Goal: Transaction & Acquisition: Purchase product/service

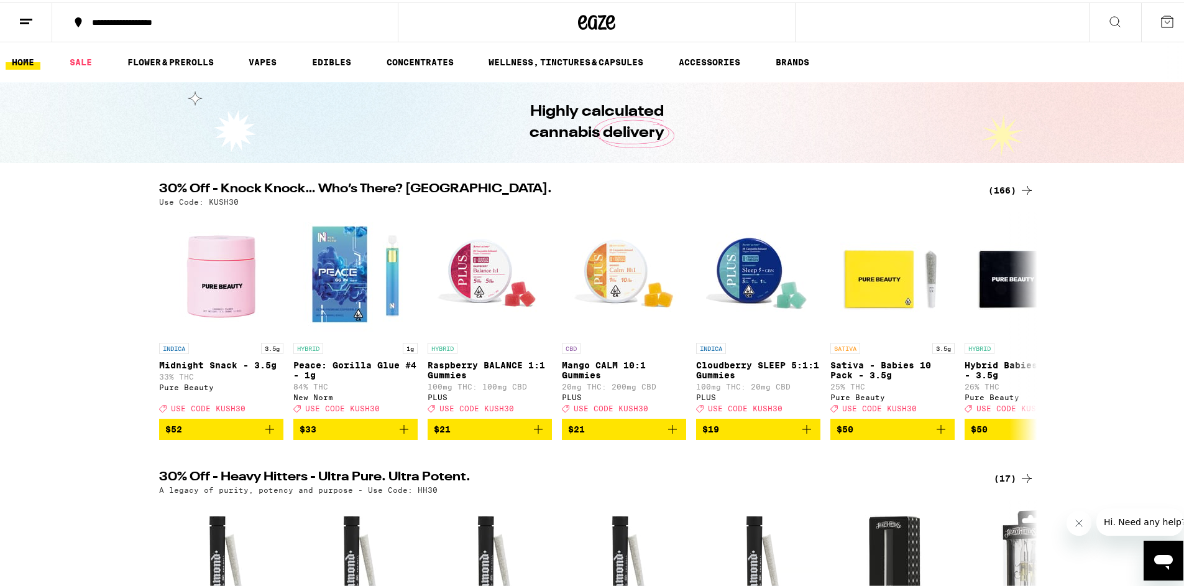
click at [1006, 185] on div "(166)" at bounding box center [1012, 187] width 46 height 15
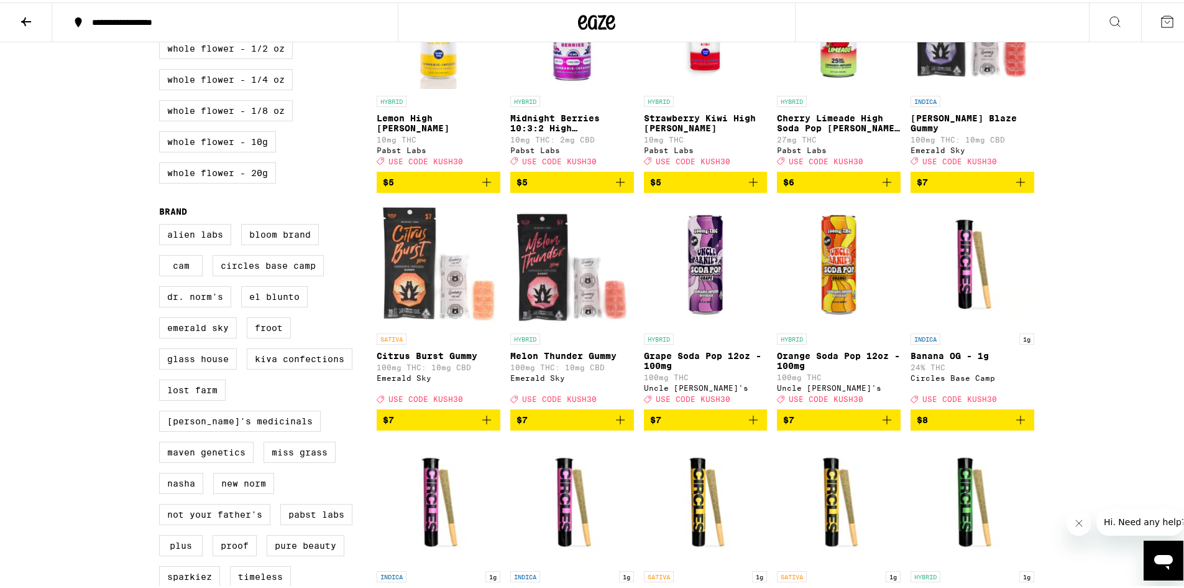
scroll to position [684, 0]
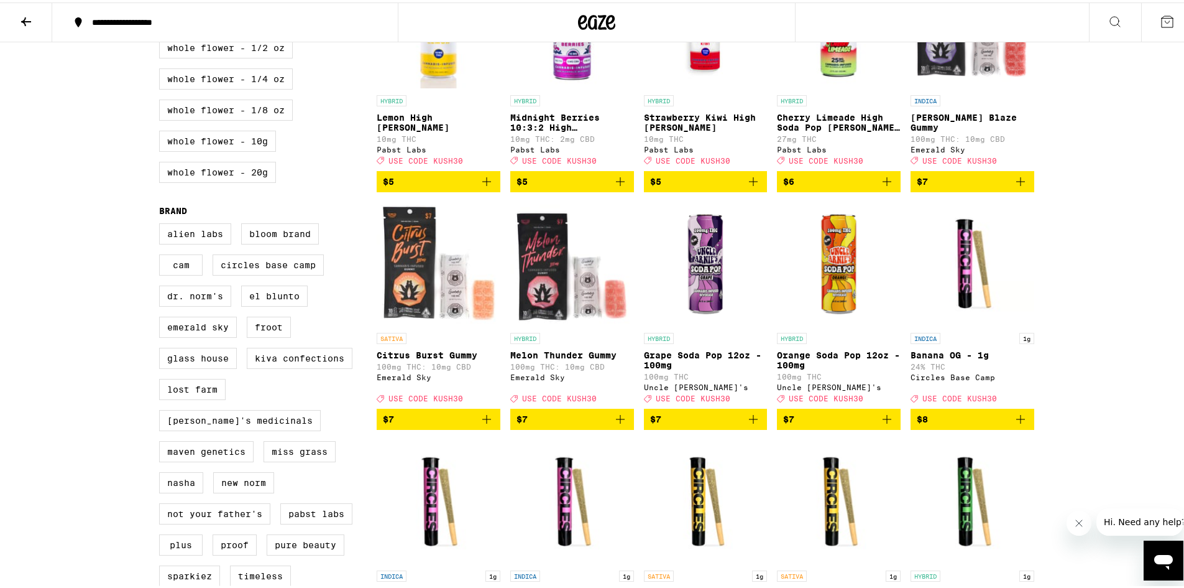
click at [482, 424] on icon "Add to bag" at bounding box center [486, 416] width 15 height 15
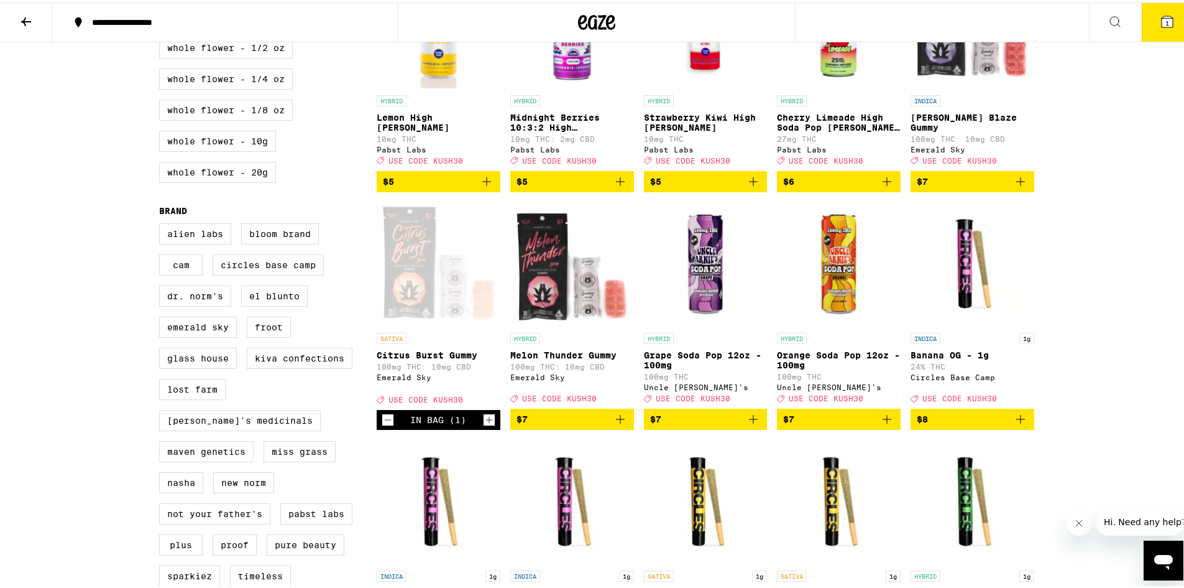
click at [484, 425] on icon "Increment" at bounding box center [489, 417] width 11 height 15
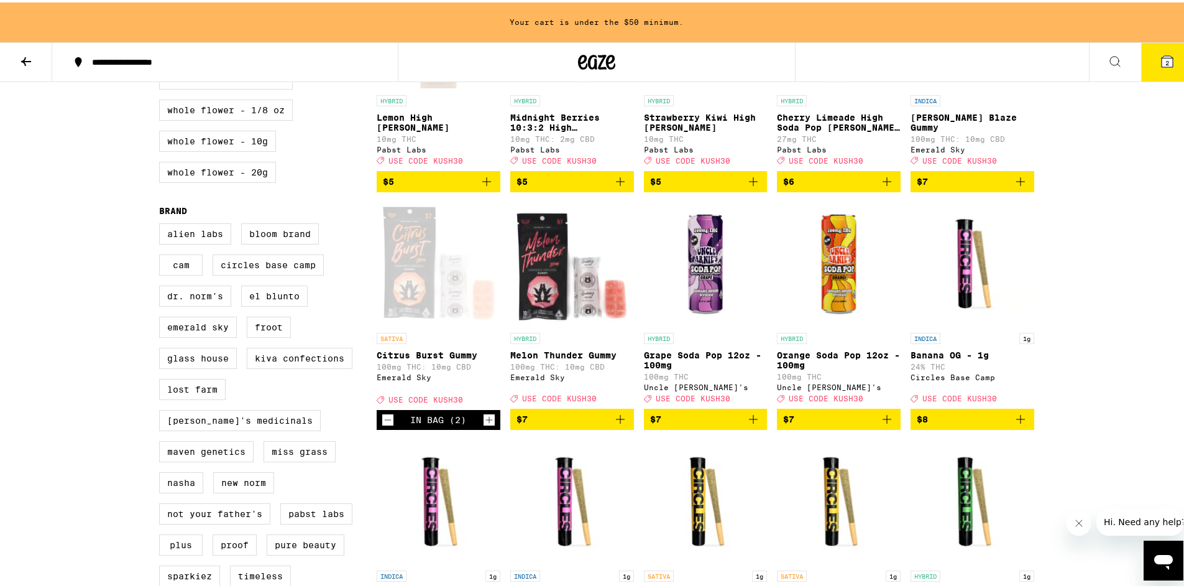
click at [613, 424] on icon "Add to bag" at bounding box center [620, 416] width 15 height 15
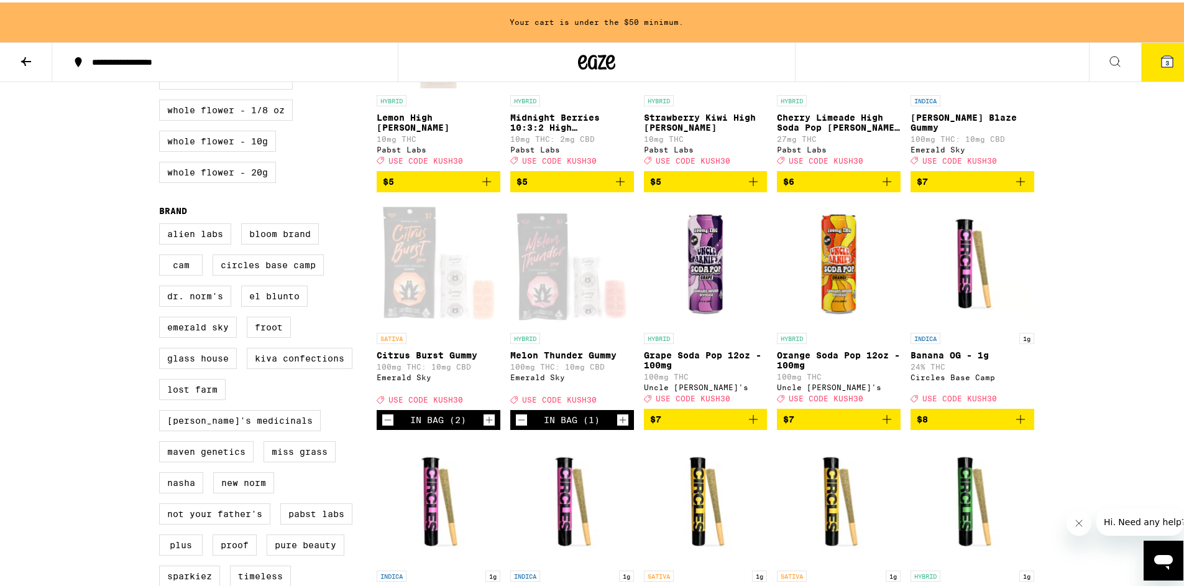
click at [617, 425] on icon "Increment" at bounding box center [622, 417] width 11 height 15
click at [1015, 187] on icon "Add to bag" at bounding box center [1020, 179] width 15 height 15
click at [1018, 187] on icon "Increment" at bounding box center [1023, 179] width 11 height 15
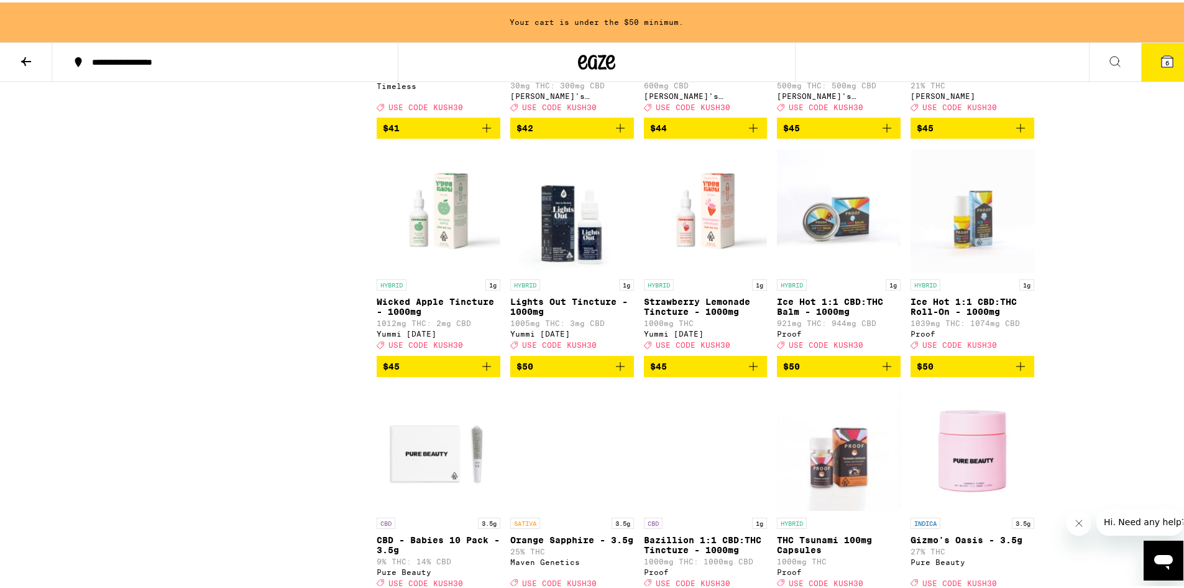
scroll to position [6692, 0]
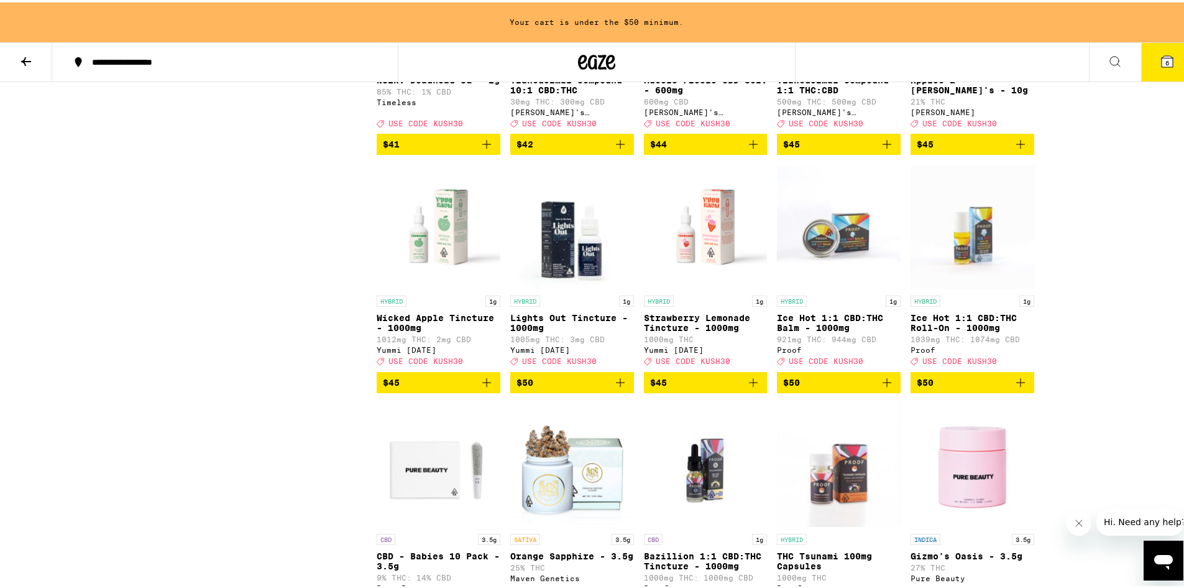
click at [1018, 146] on icon "Add to bag" at bounding box center [1021, 141] width 9 height 9
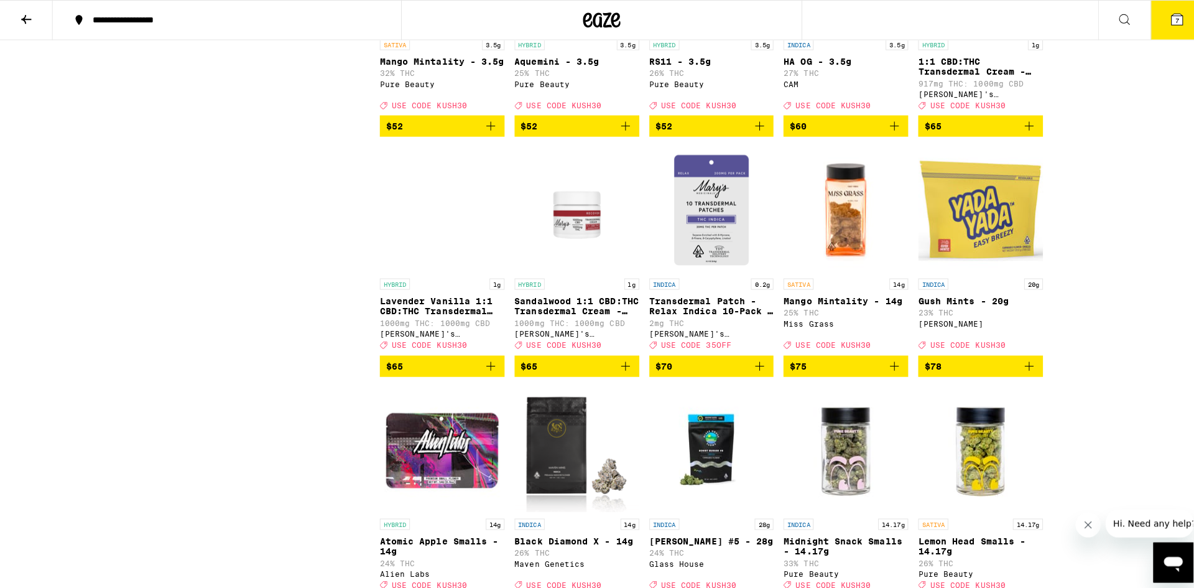
scroll to position [7150, 0]
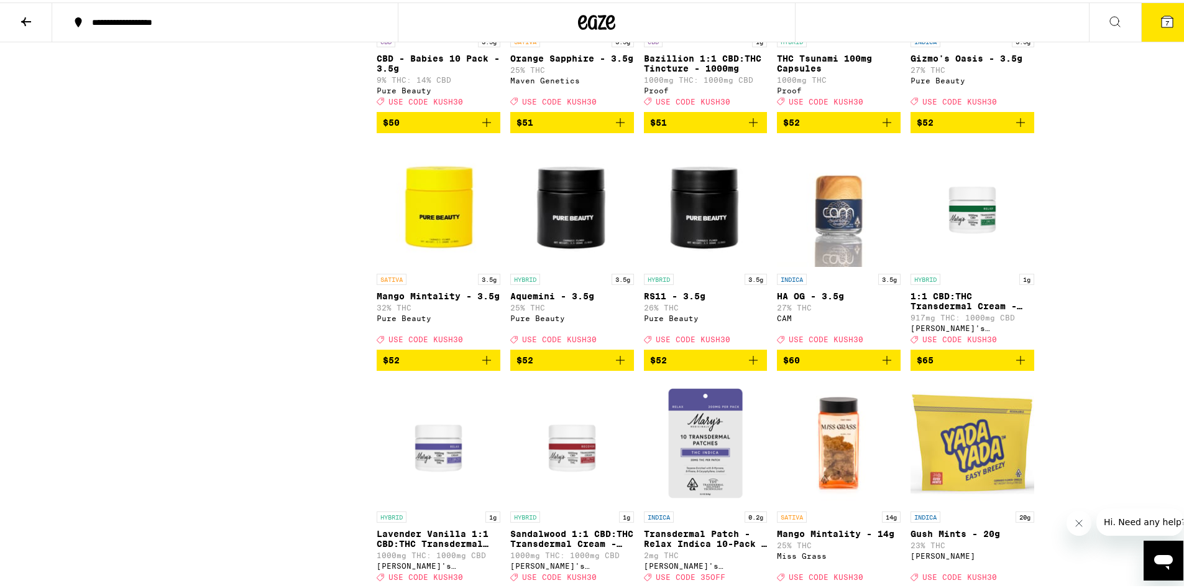
click at [1160, 27] on button "7" at bounding box center [1168, 20] width 52 height 39
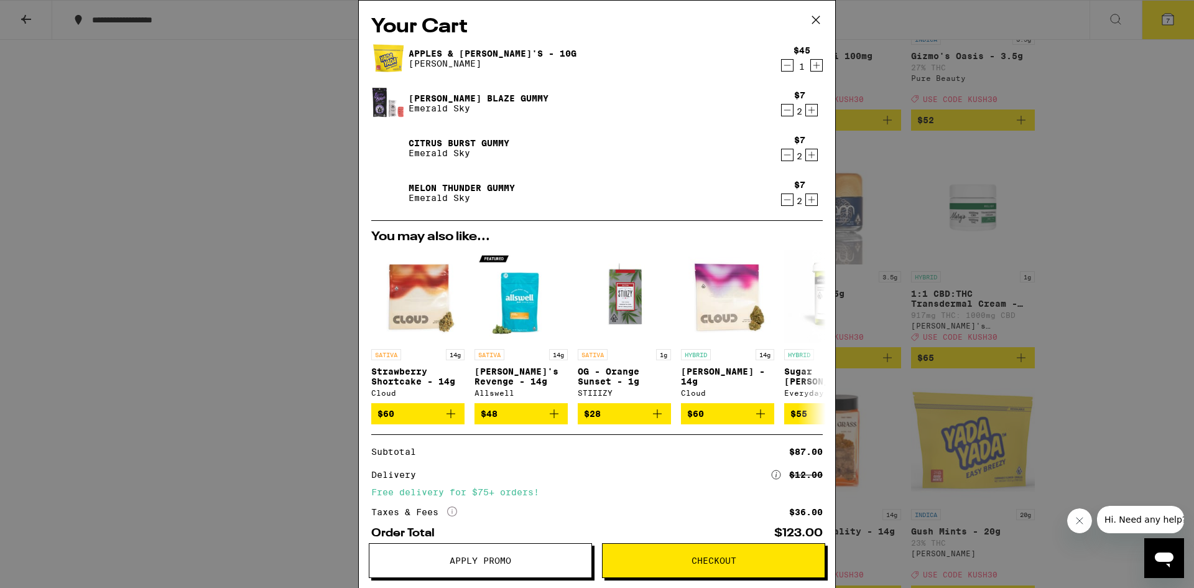
click at [782, 201] on icon "Decrement" at bounding box center [787, 199] width 11 height 15
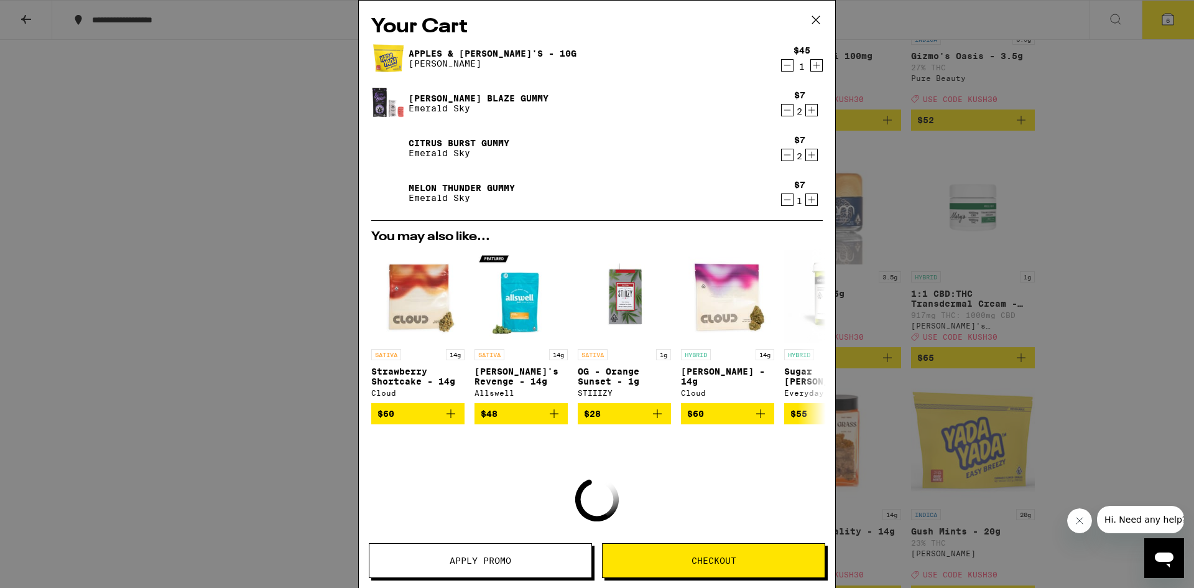
click at [782, 201] on icon "Decrement" at bounding box center [787, 199] width 11 height 15
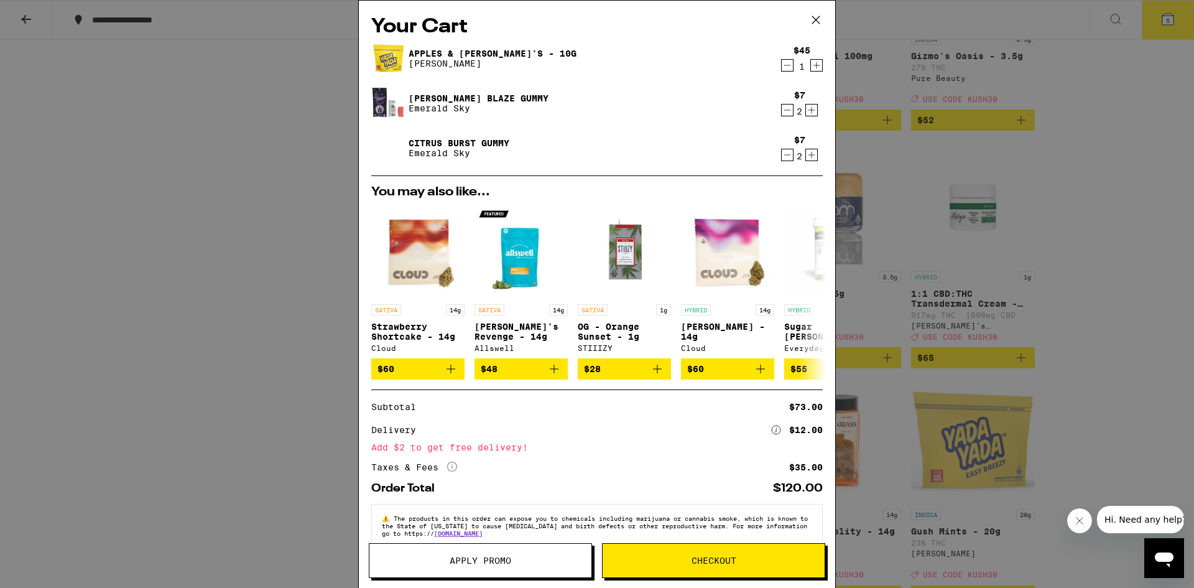
click at [817, 19] on icon at bounding box center [815, 20] width 19 height 19
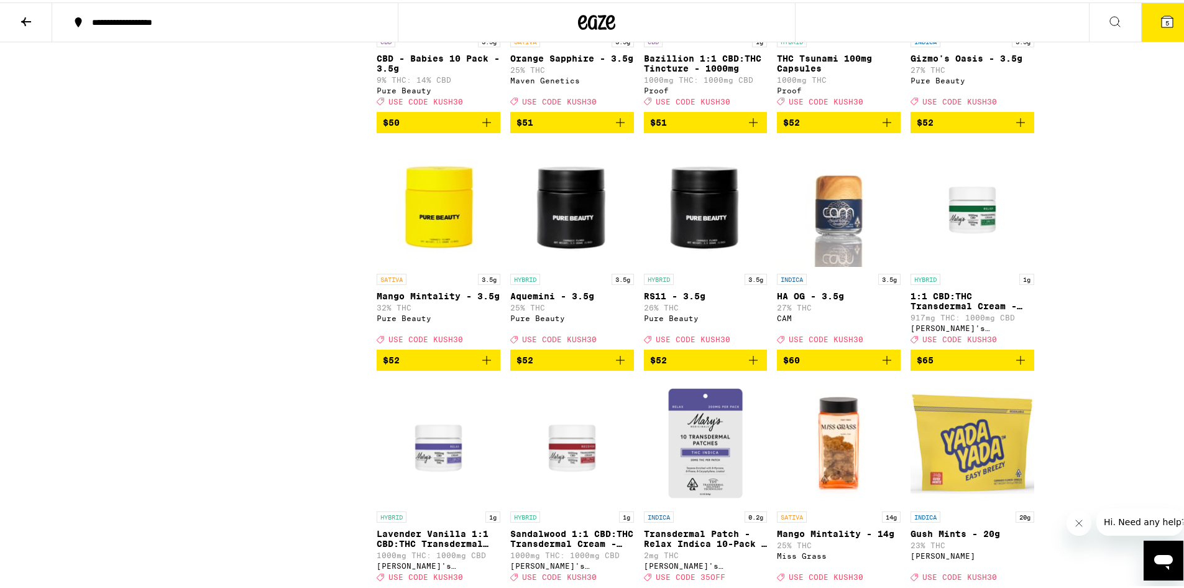
click at [1165, 24] on icon at bounding box center [1167, 19] width 15 height 15
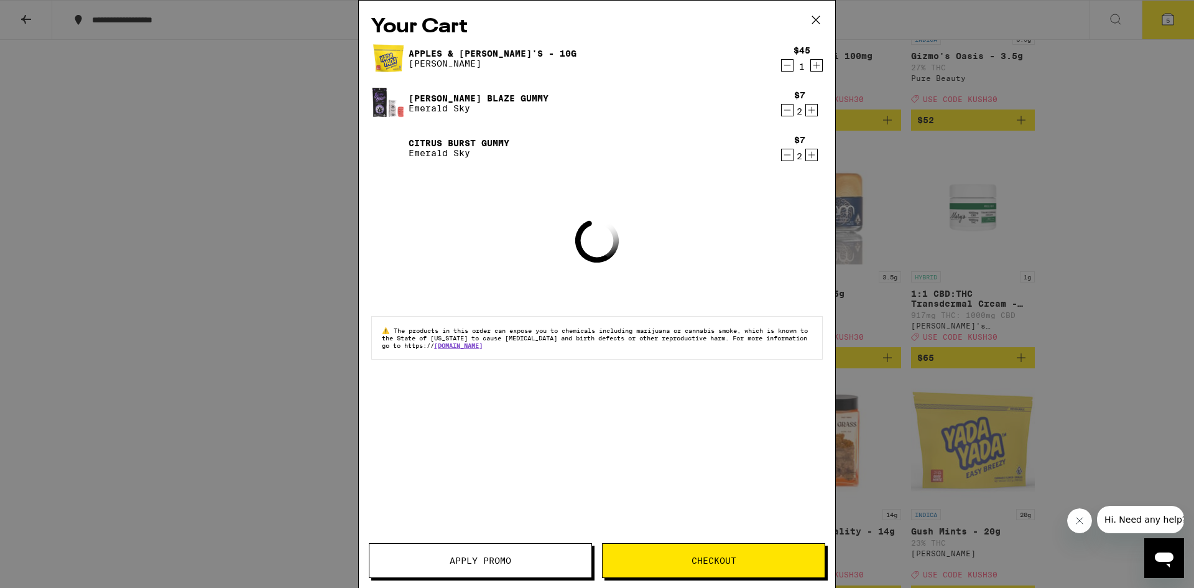
click at [486, 556] on span "Apply Promo" at bounding box center [481, 560] width 62 height 9
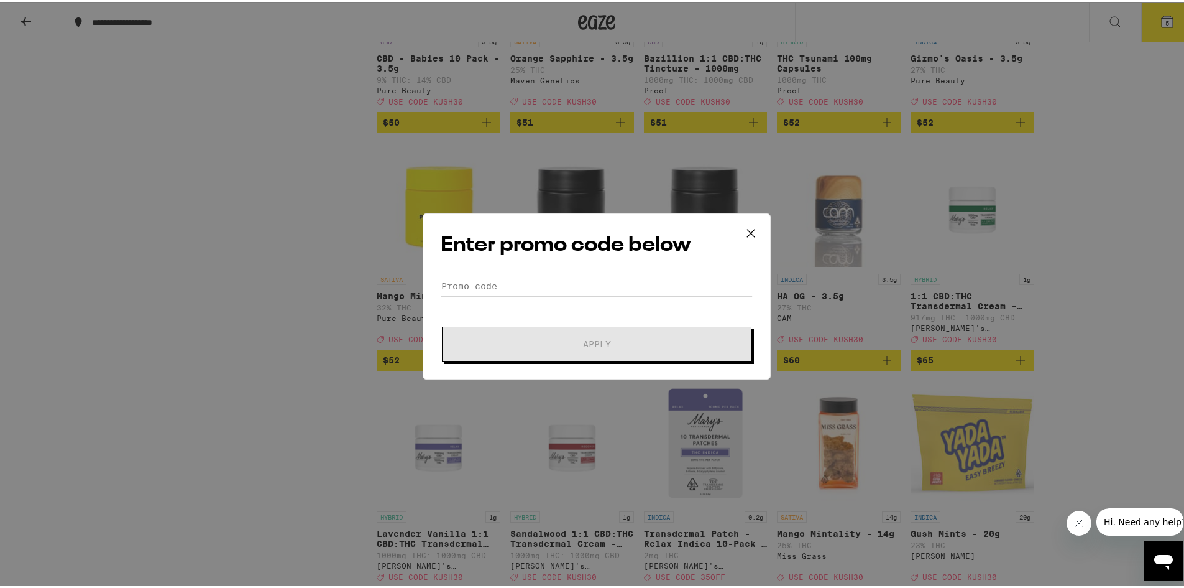
click at [458, 282] on input "Promo Code" at bounding box center [597, 283] width 312 height 19
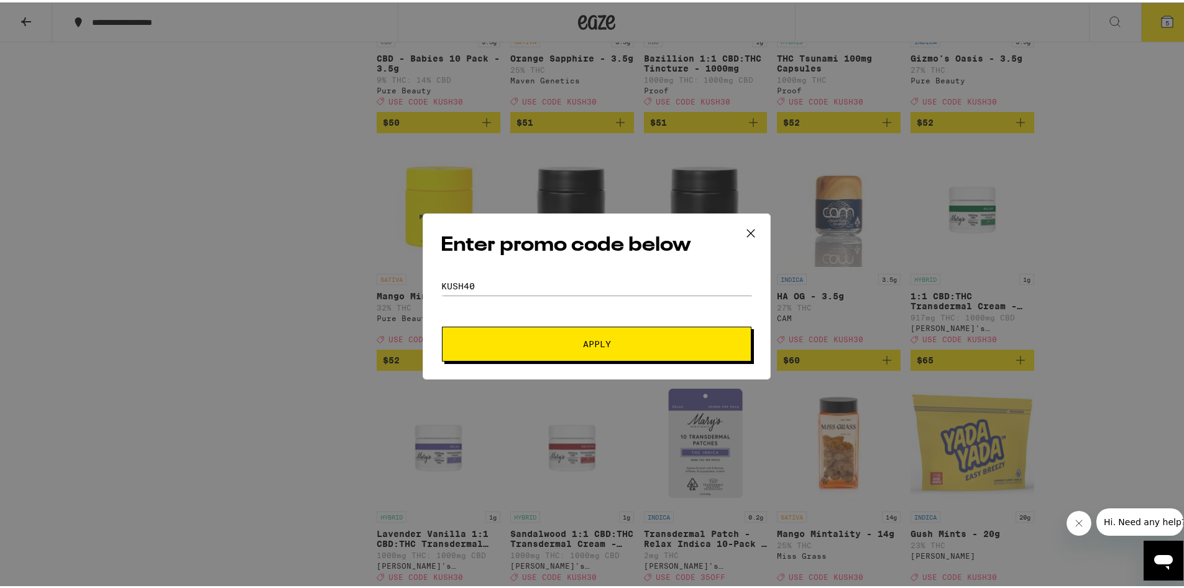
click at [458, 333] on button "Apply" at bounding box center [597, 341] width 310 height 35
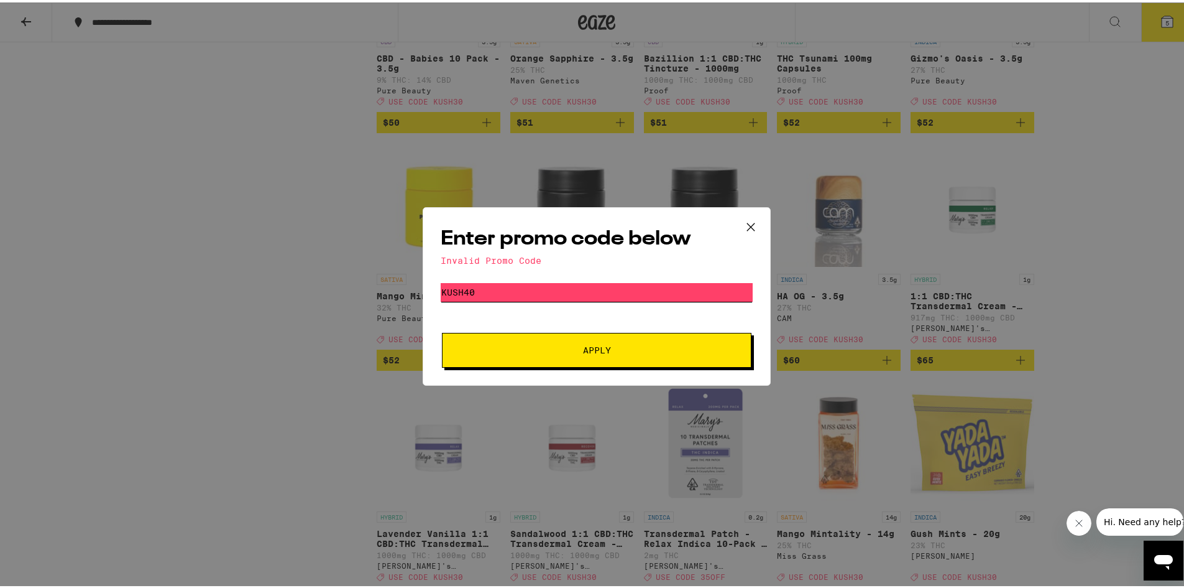
click at [466, 290] on input "kush40" at bounding box center [597, 289] width 312 height 19
type input "kush30"
click at [514, 348] on span "Apply" at bounding box center [597, 347] width 224 height 9
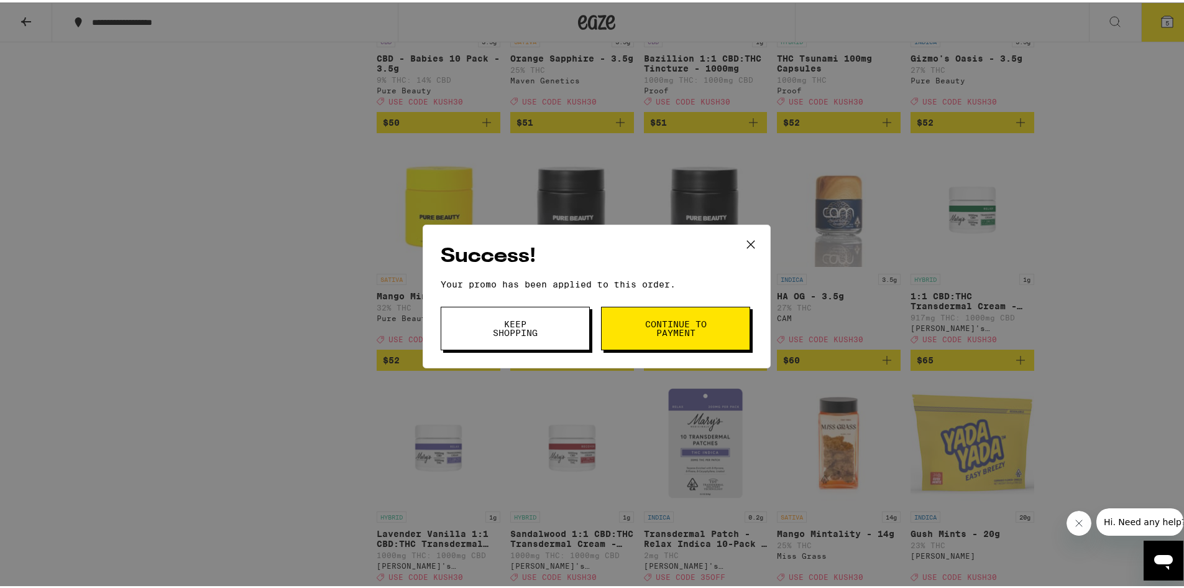
click at [691, 315] on button "Continue to payment" at bounding box center [675, 326] width 149 height 44
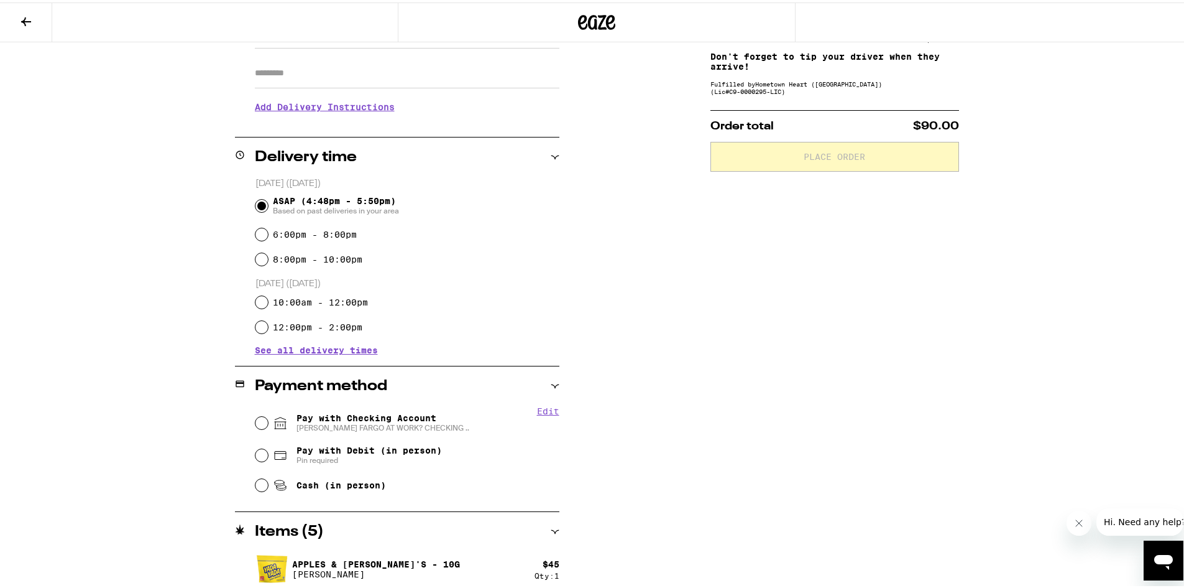
scroll to position [249, 0]
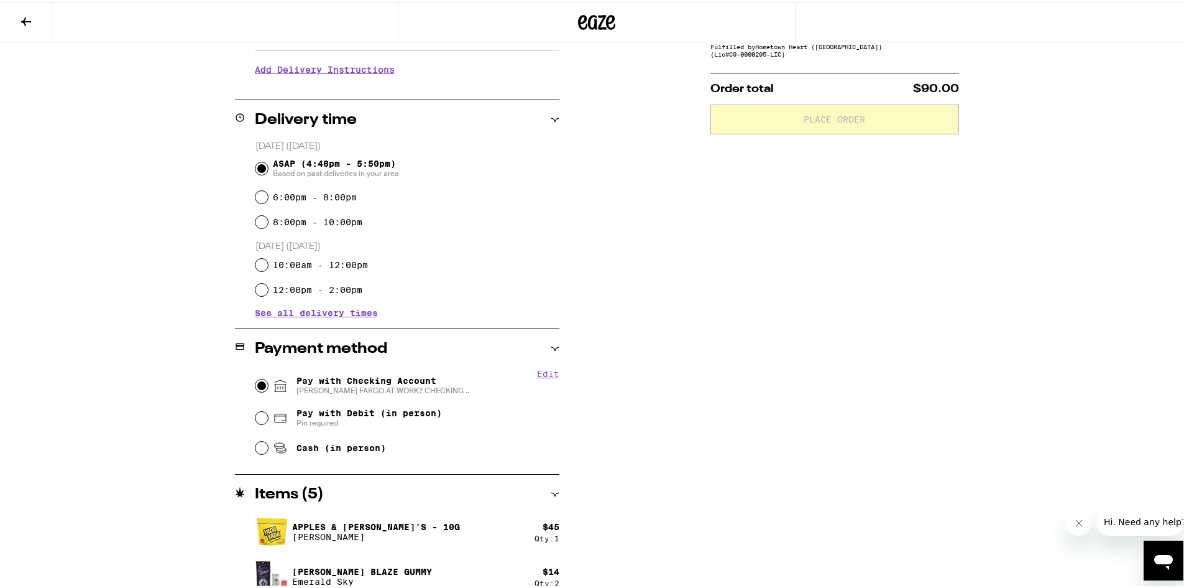
click at [256, 380] on input "Pay with Checking Account WELLS FARGO AT WORK? CHECKING .." at bounding box center [262, 383] width 12 height 12
radio input "true"
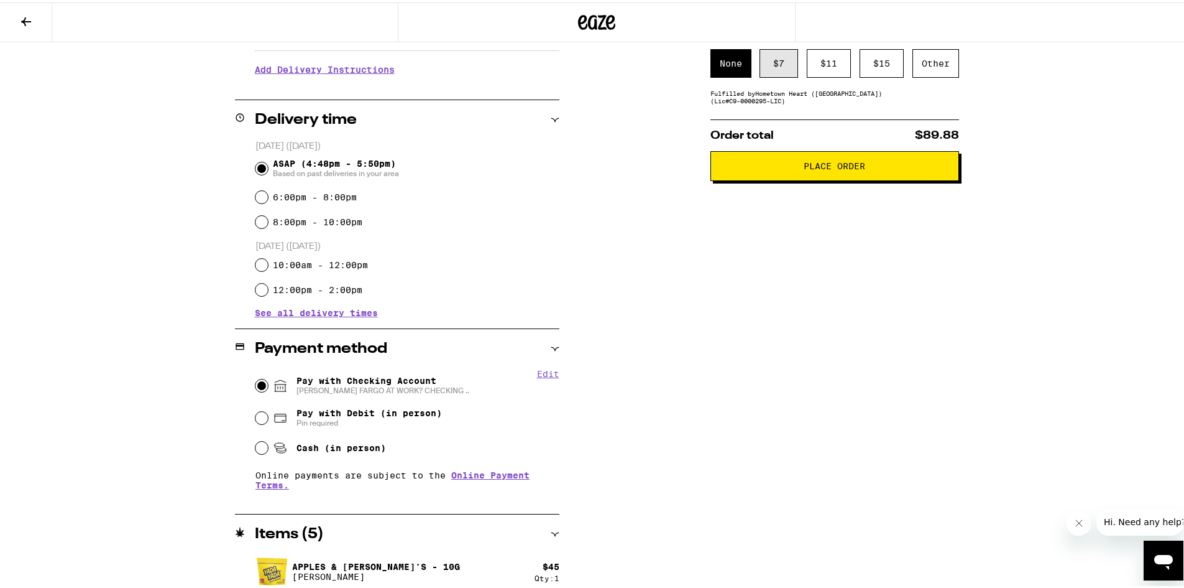
click at [768, 63] on div "$ 7" at bounding box center [779, 61] width 39 height 29
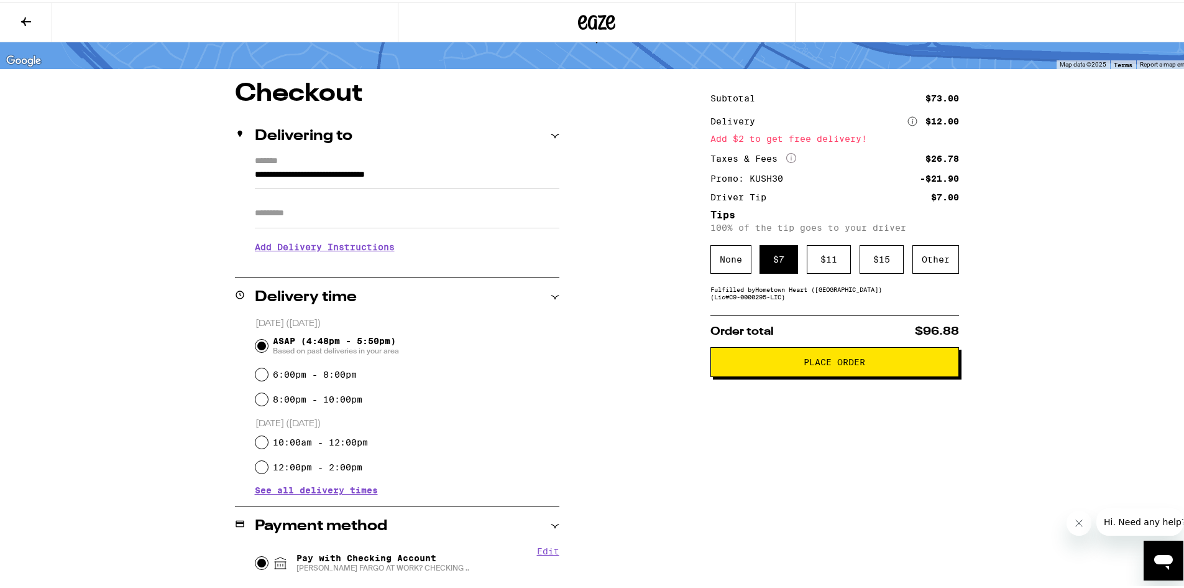
scroll to position [62, 0]
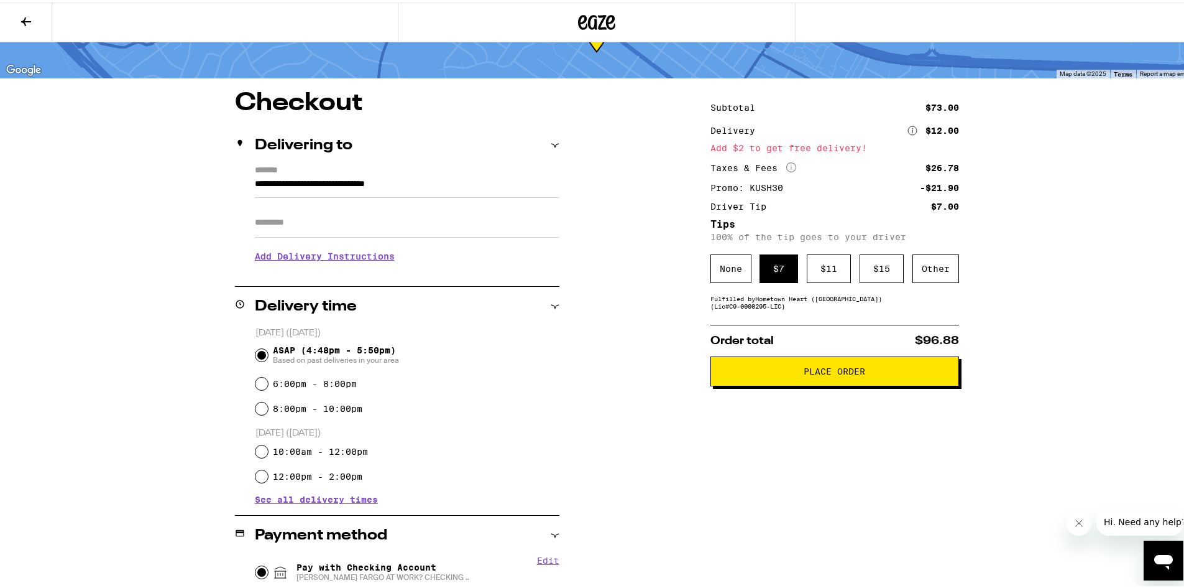
click at [29, 6] on button at bounding box center [26, 20] width 52 height 39
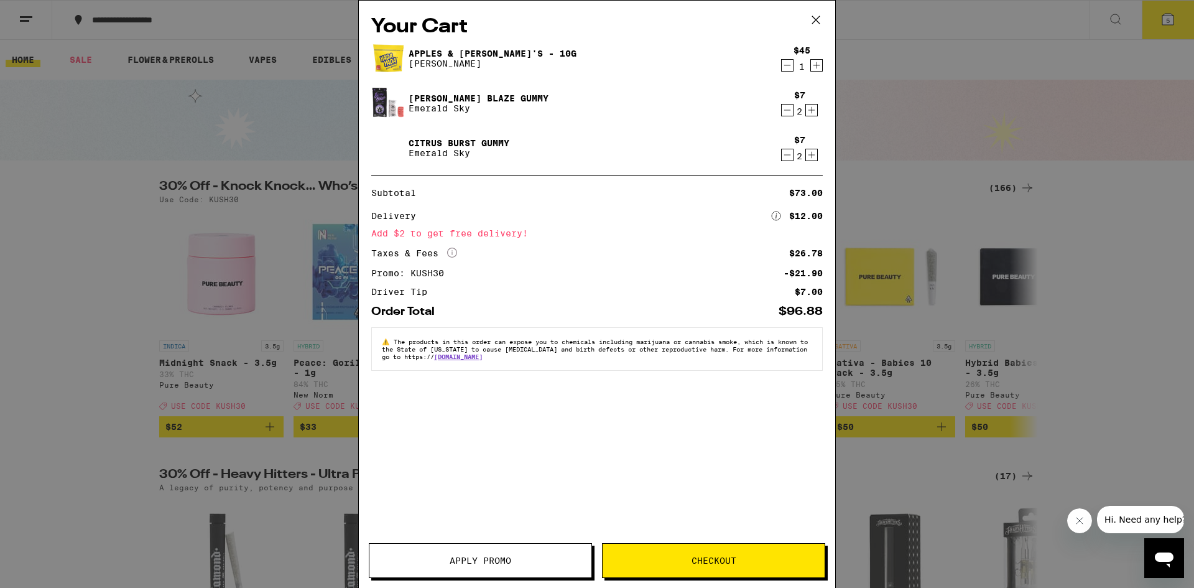
click at [813, 114] on icon "Increment" at bounding box center [811, 110] width 11 height 15
click at [663, 553] on button "Checkout" at bounding box center [713, 560] width 223 height 35
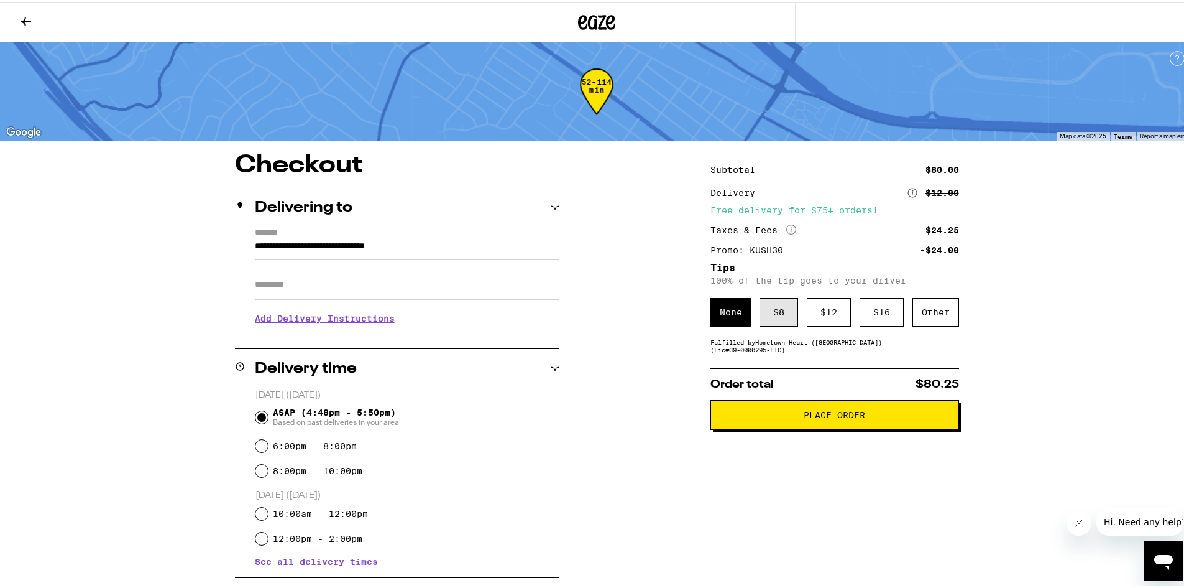
click at [773, 310] on div "$ 8" at bounding box center [779, 309] width 39 height 29
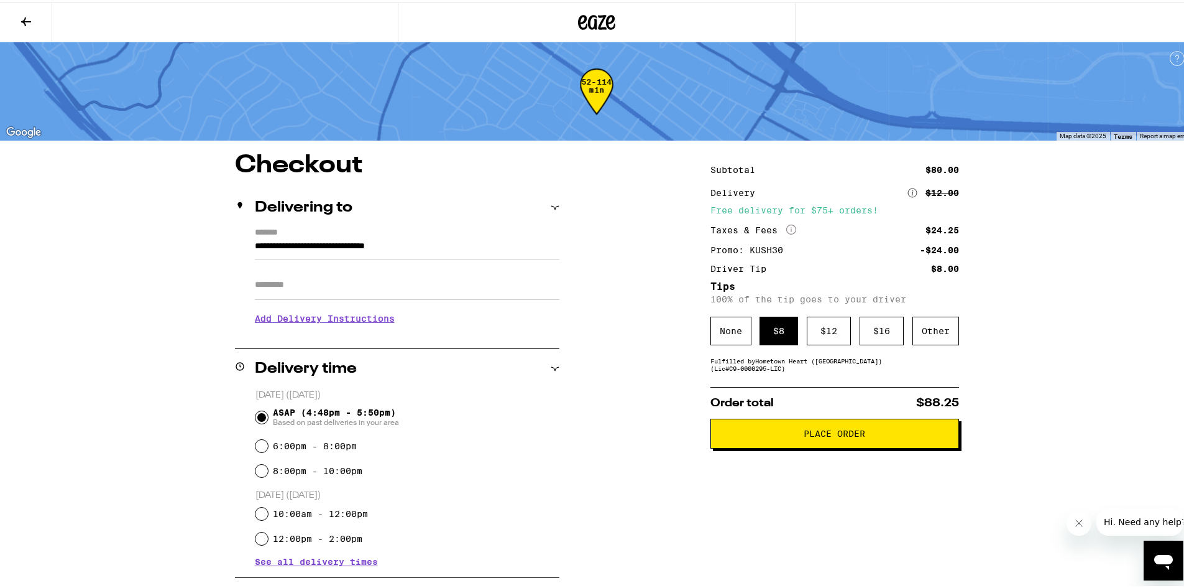
click at [17, 16] on button at bounding box center [26, 20] width 52 height 39
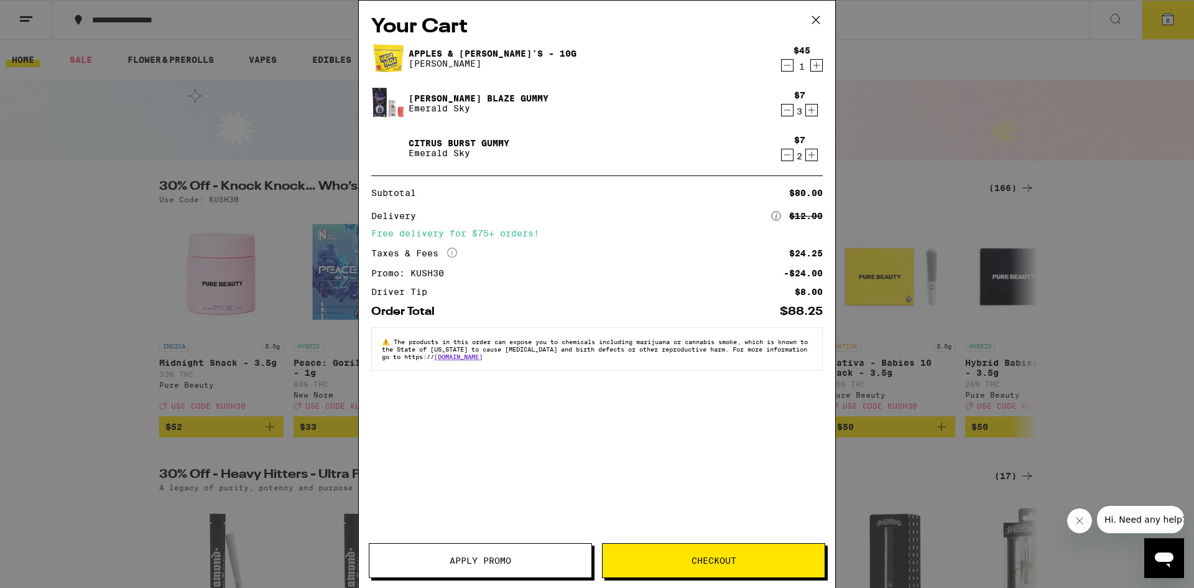
click at [787, 110] on icon "Decrement" at bounding box center [787, 110] width 11 height 15
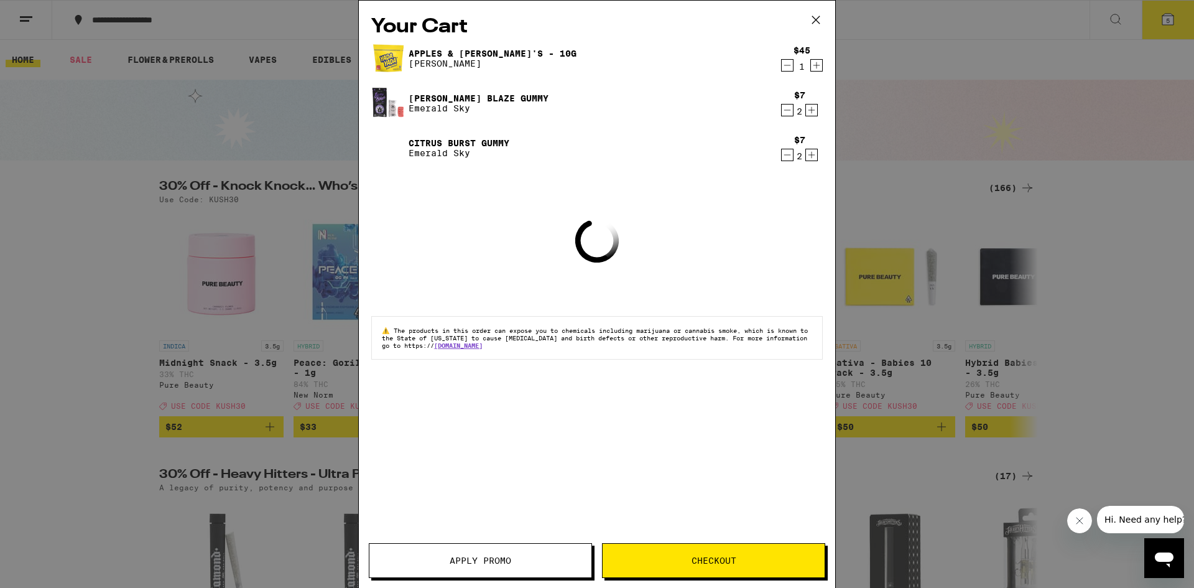
click at [811, 17] on icon at bounding box center [815, 20] width 19 height 19
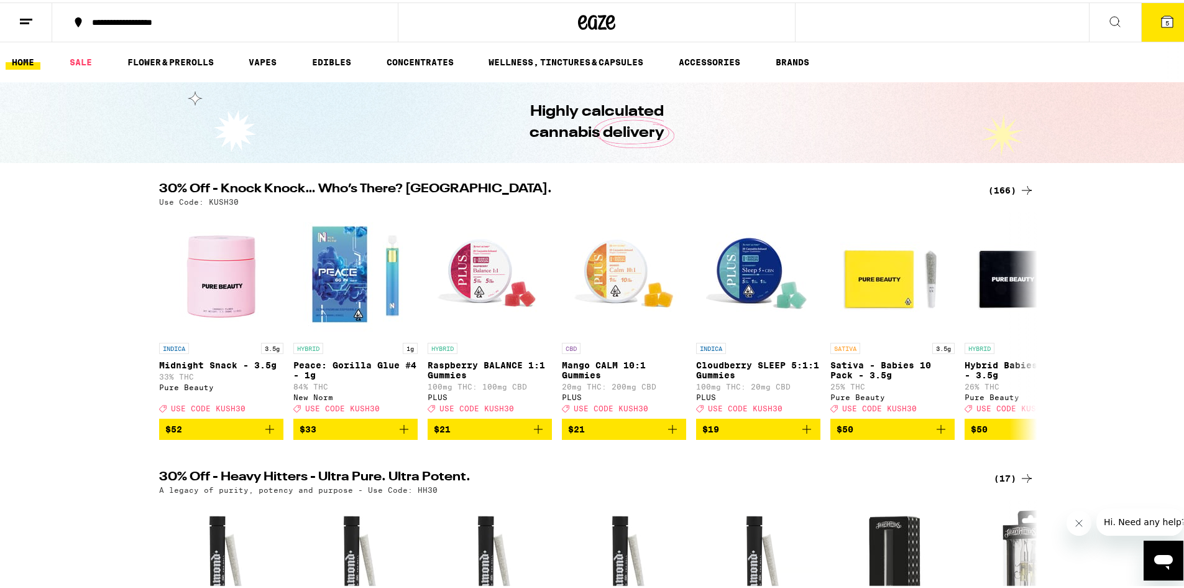
click at [999, 185] on div "(166)" at bounding box center [1012, 187] width 46 height 15
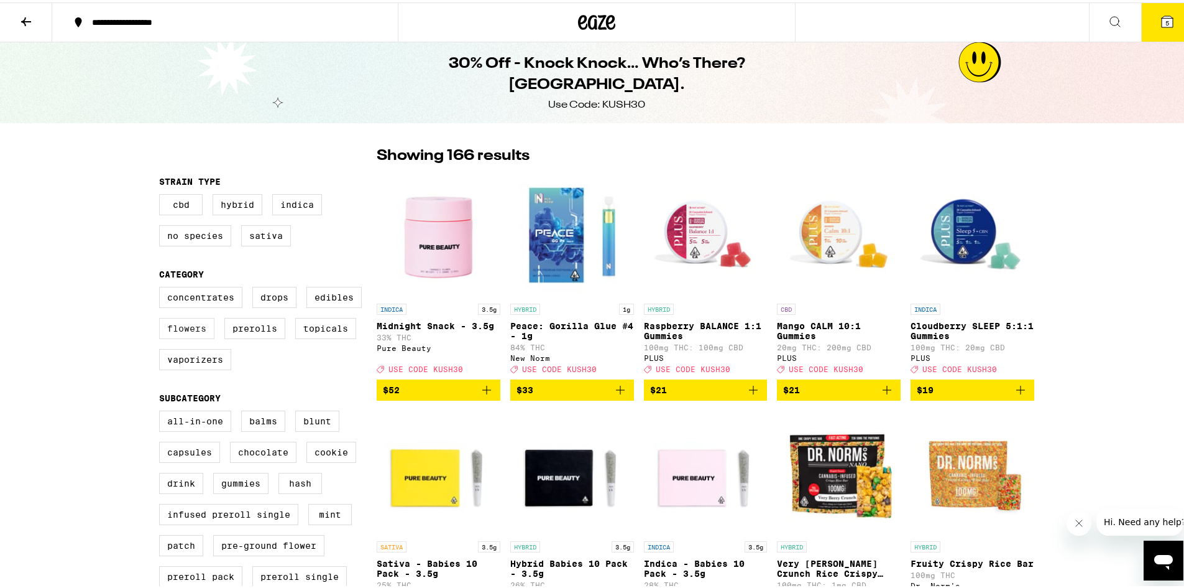
click at [194, 333] on label "Flowers" at bounding box center [186, 325] width 55 height 21
click at [162, 287] on input "Flowers" at bounding box center [162, 286] width 1 height 1
checkbox input "true"
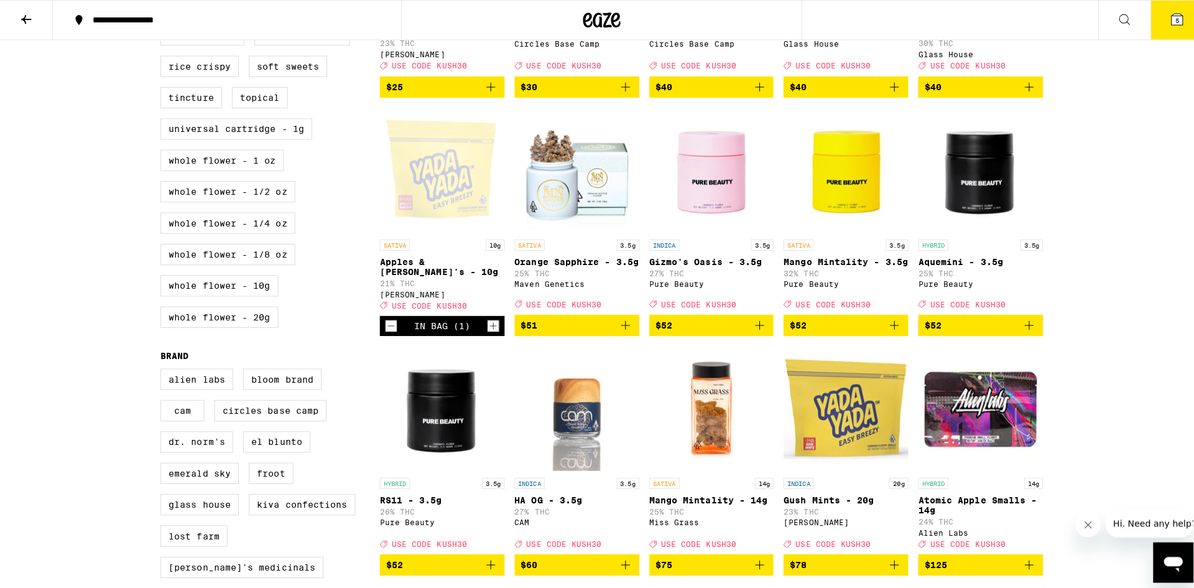
scroll to position [373, 0]
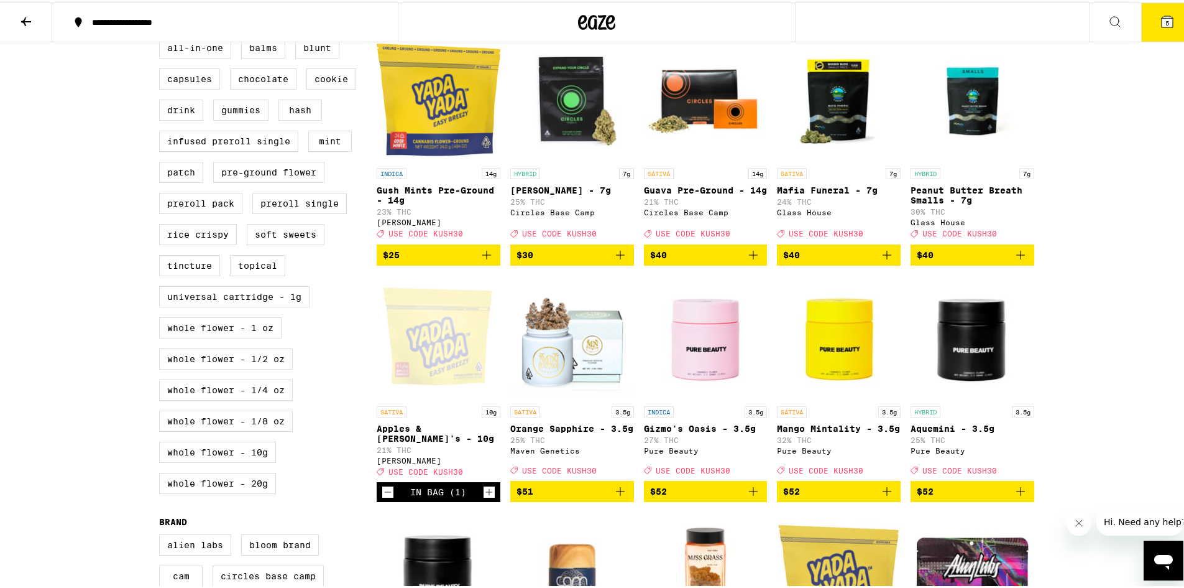
click at [618, 260] on icon "Add to bag" at bounding box center [620, 252] width 15 height 15
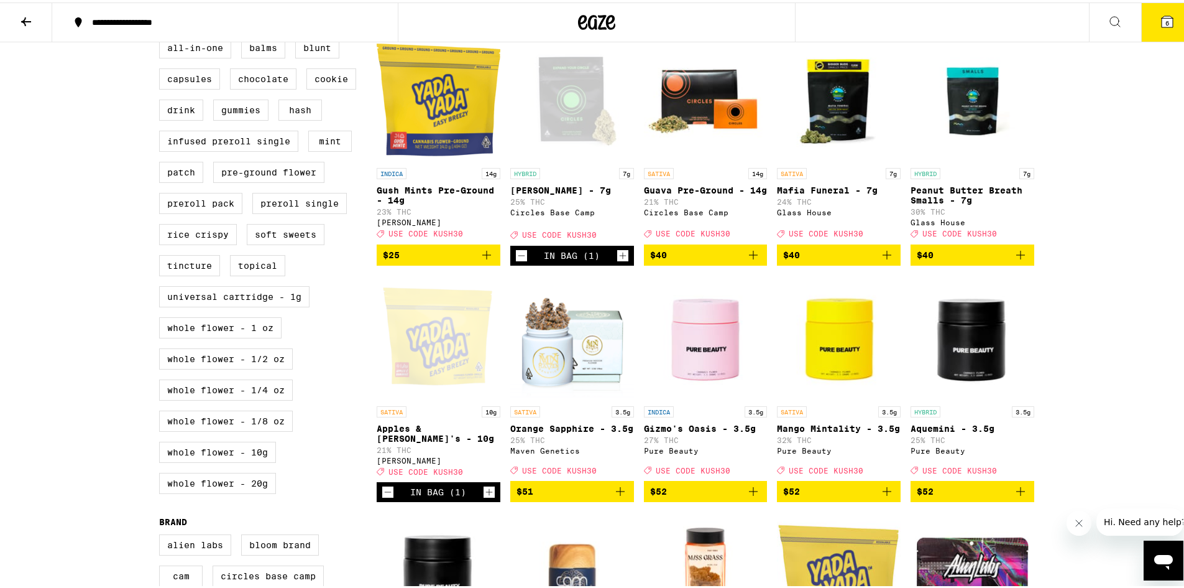
click at [1162, 17] on icon at bounding box center [1167, 19] width 11 height 11
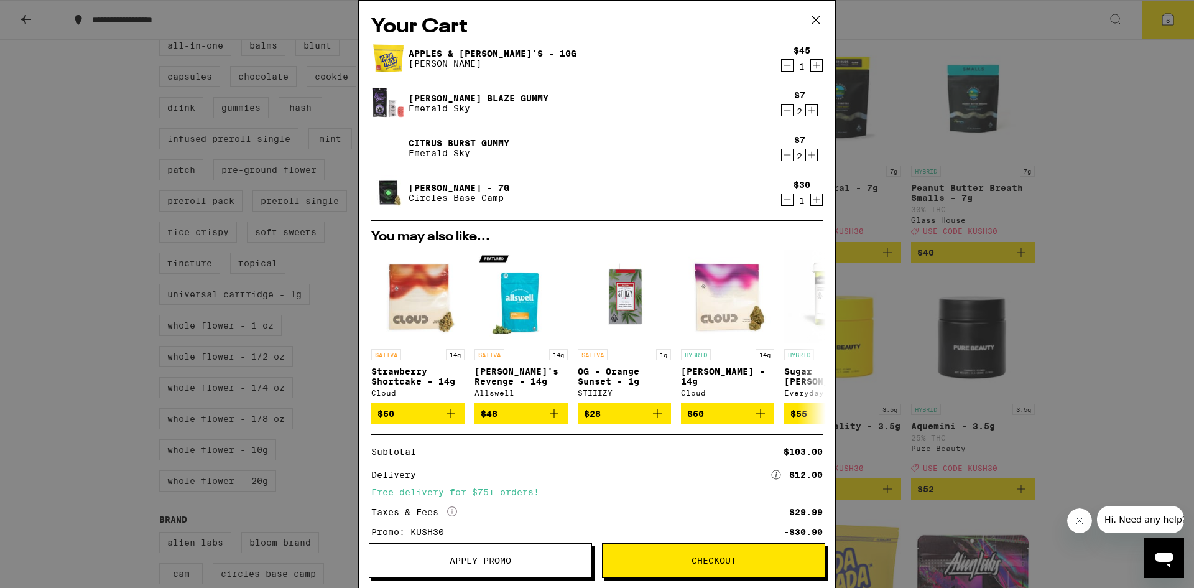
click at [782, 157] on icon "Decrement" at bounding box center [787, 154] width 11 height 15
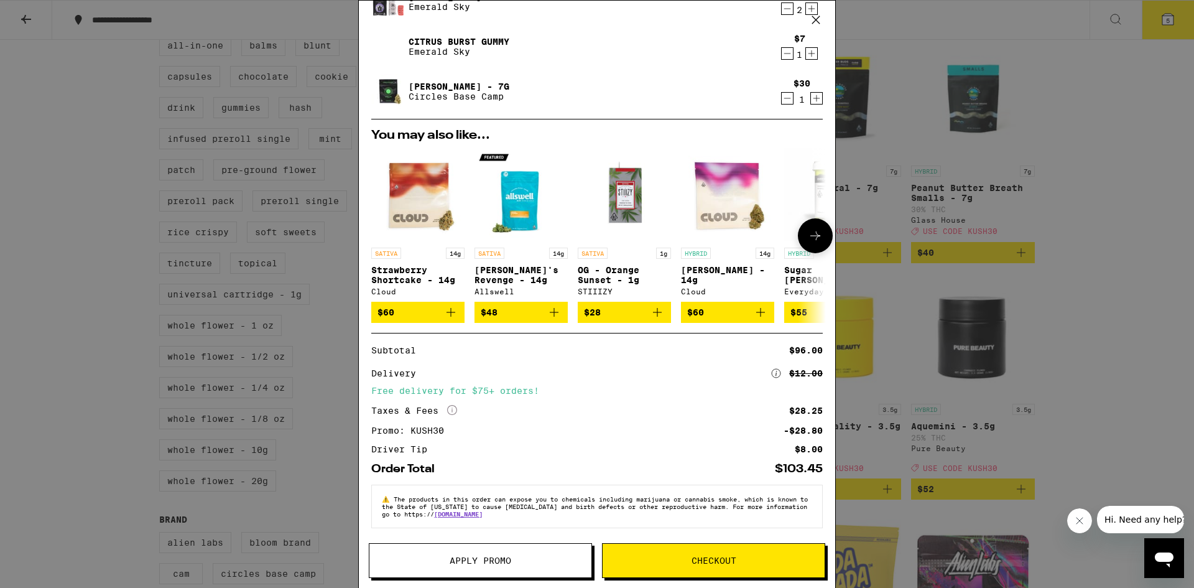
scroll to position [109, 0]
click at [699, 558] on span "Checkout" at bounding box center [713, 560] width 45 height 9
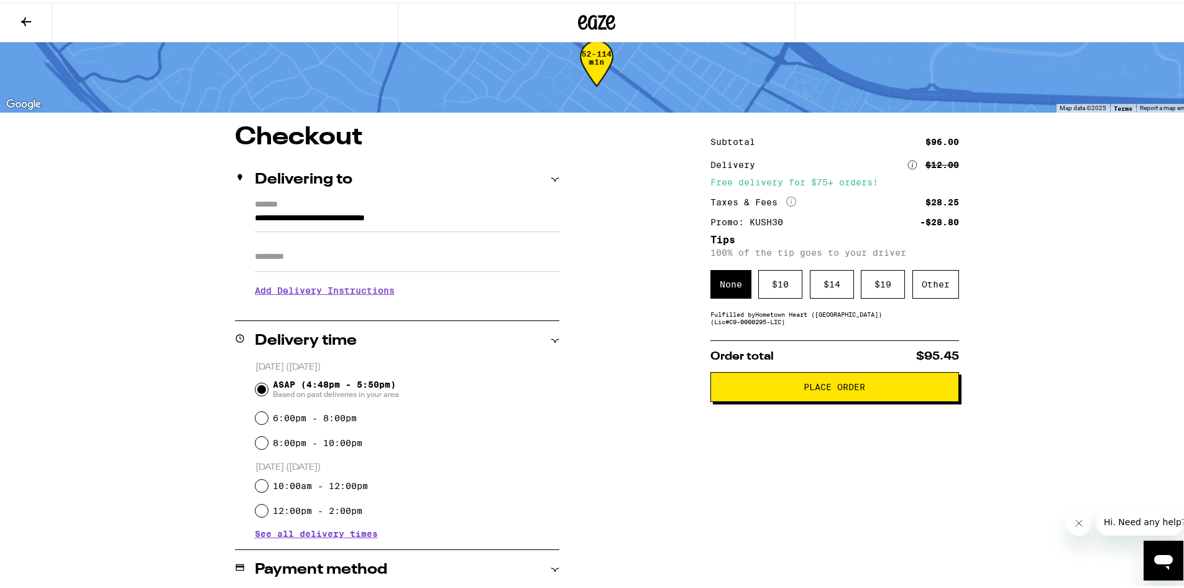
scroll to position [19, 0]
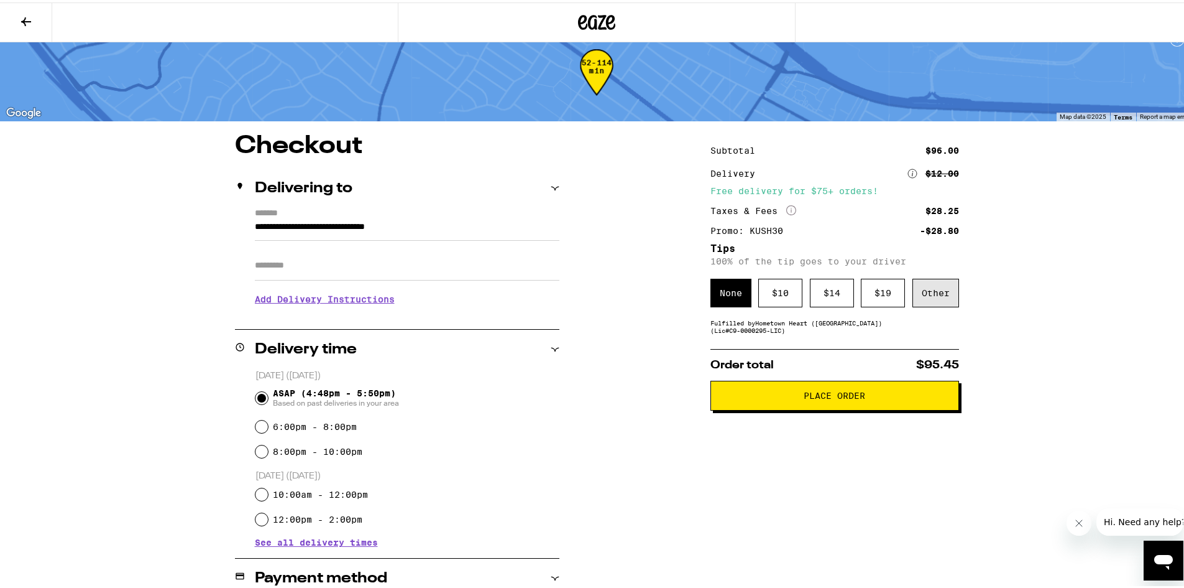
click at [931, 298] on div "Other" at bounding box center [936, 290] width 47 height 29
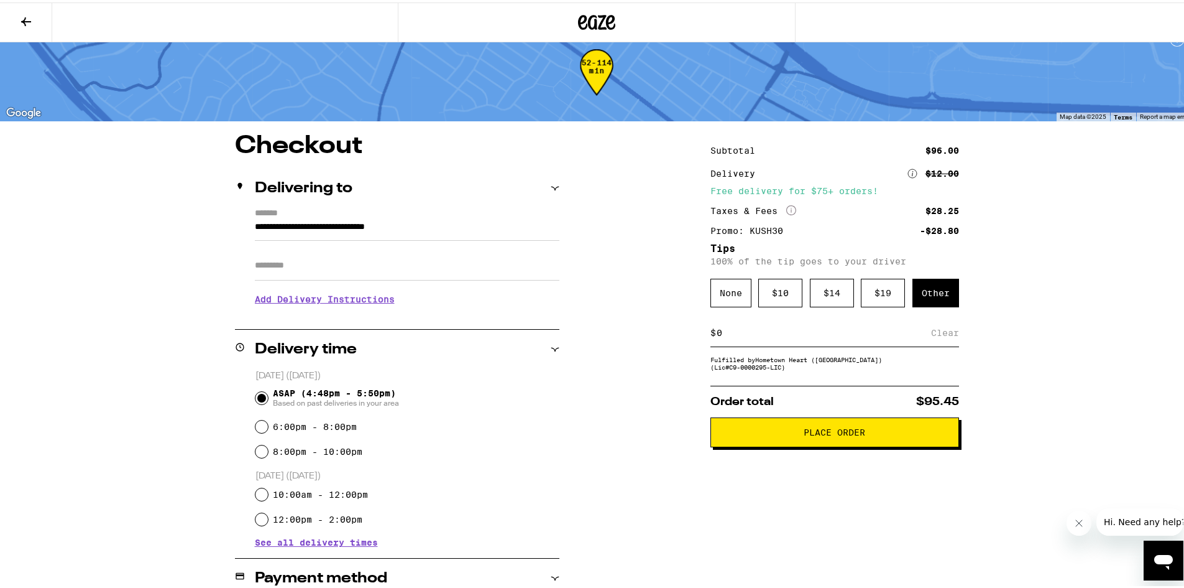
drag, startPoint x: 736, startPoint y: 339, endPoint x: 646, endPoint y: 335, distance: 89.6
click at [646, 335] on div "**********" at bounding box center [596, 545] width 895 height 829
type input "5"
click at [943, 334] on div "Save" at bounding box center [948, 329] width 22 height 27
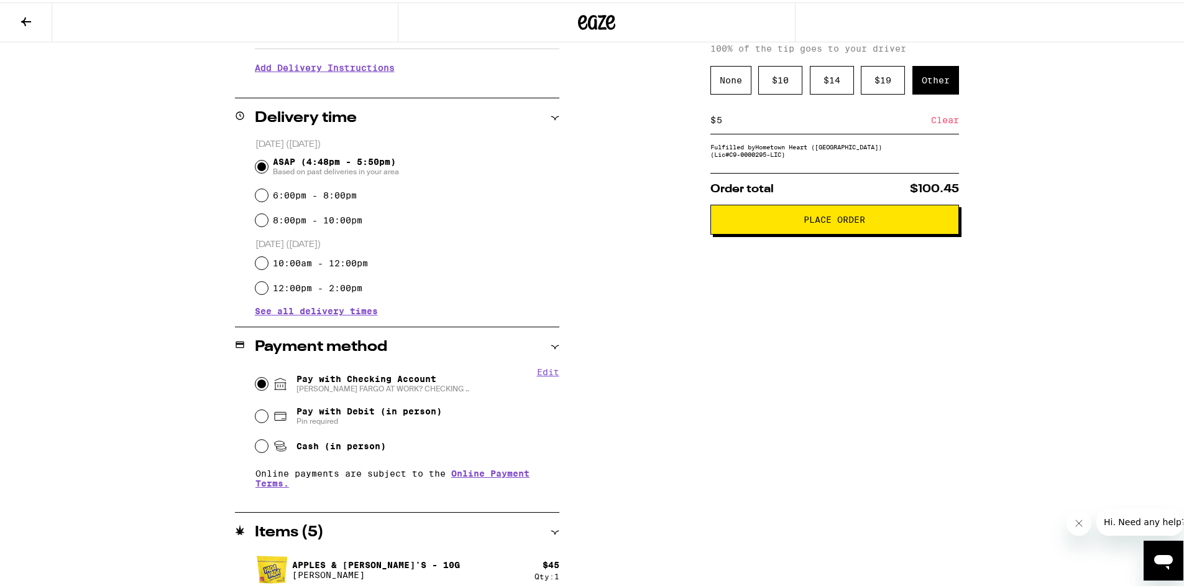
scroll to position [268, 0]
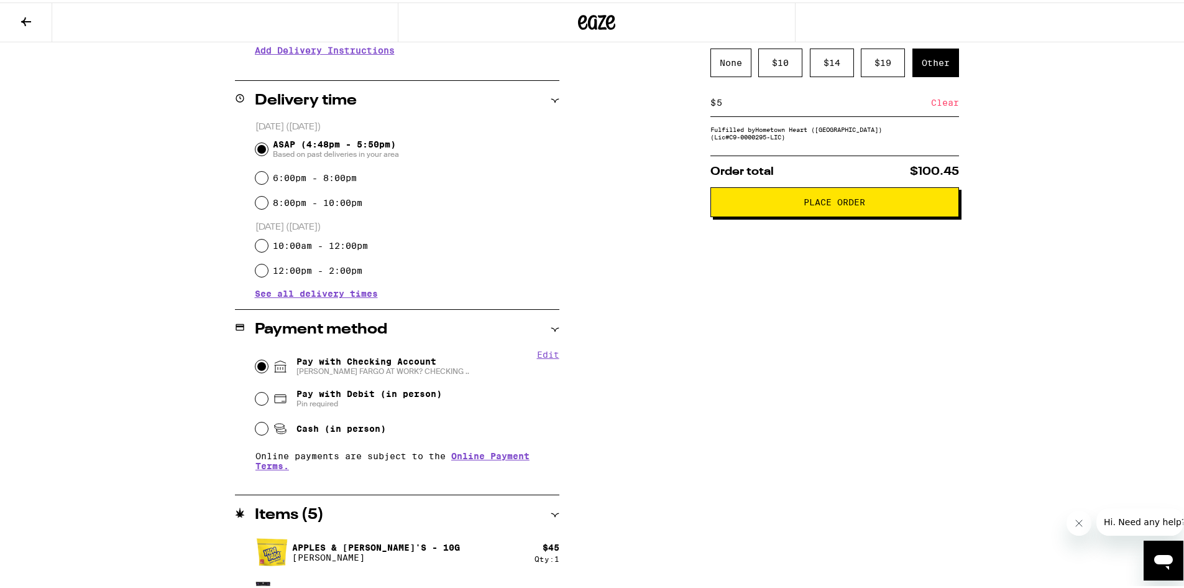
click at [773, 204] on span "Place Order" at bounding box center [835, 199] width 228 height 9
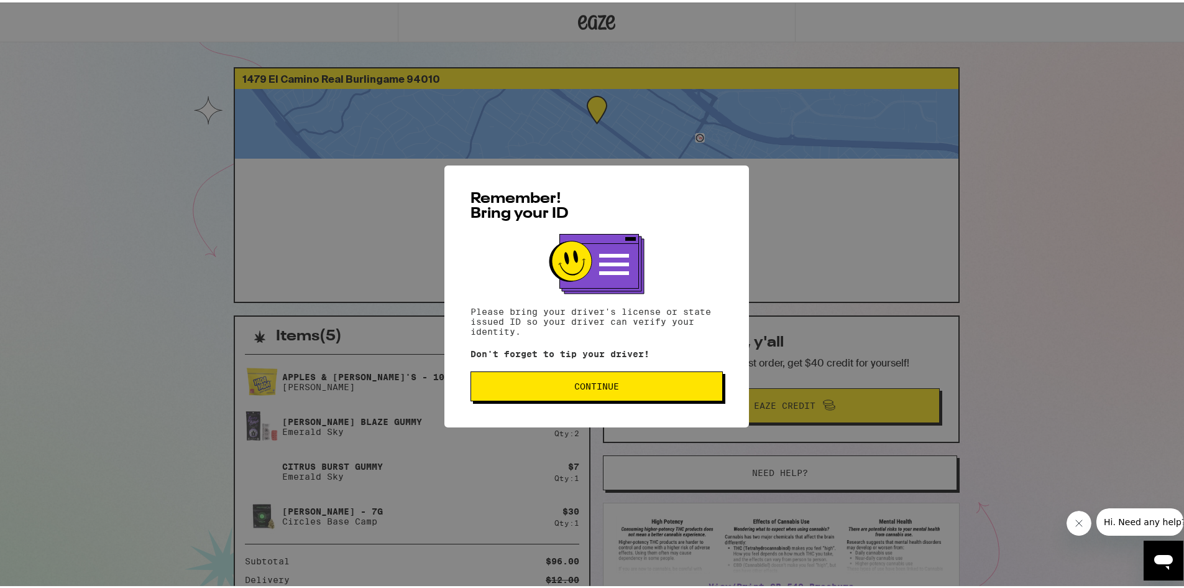
click at [609, 380] on button "Continue" at bounding box center [597, 384] width 252 height 30
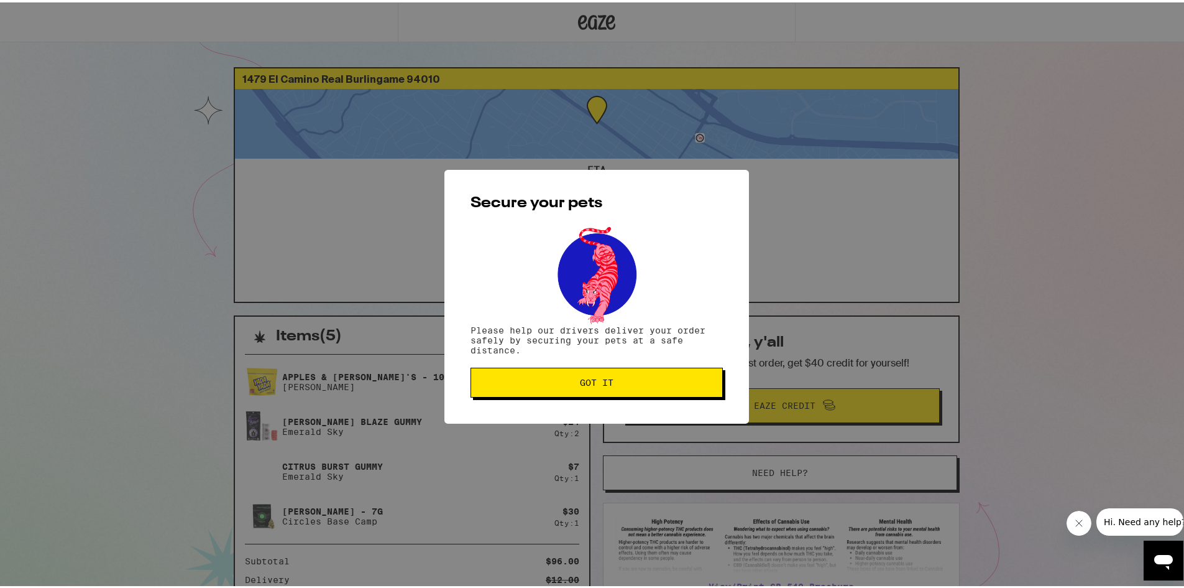
click at [609, 380] on span "Got it" at bounding box center [596, 380] width 231 height 9
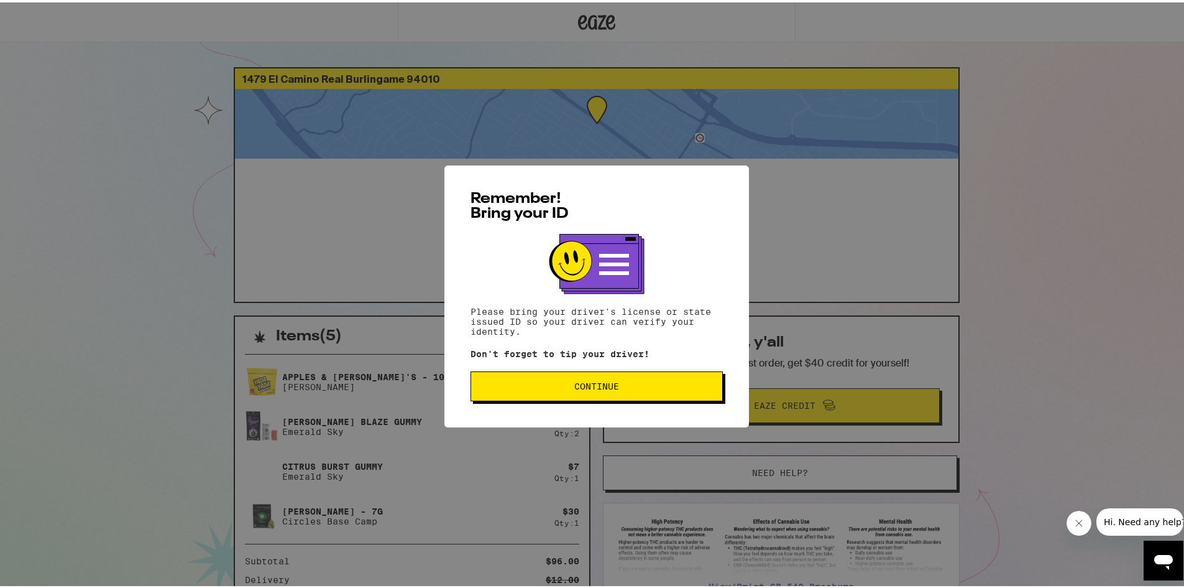
click at [576, 387] on span "Continue" at bounding box center [596, 383] width 45 height 9
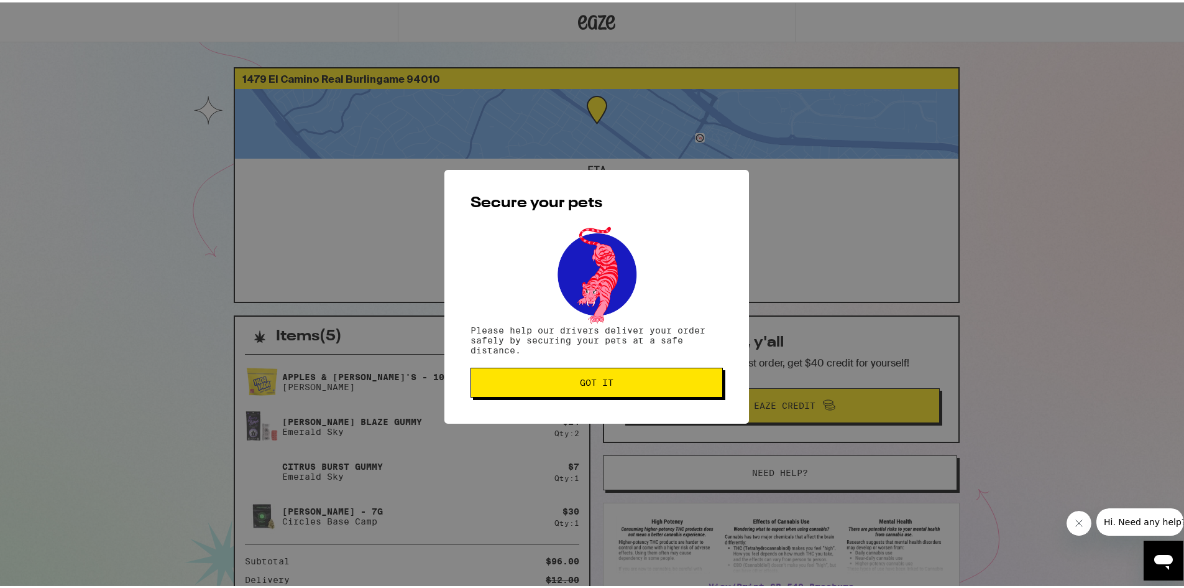
click at [576, 387] on button "Got it" at bounding box center [597, 380] width 252 height 30
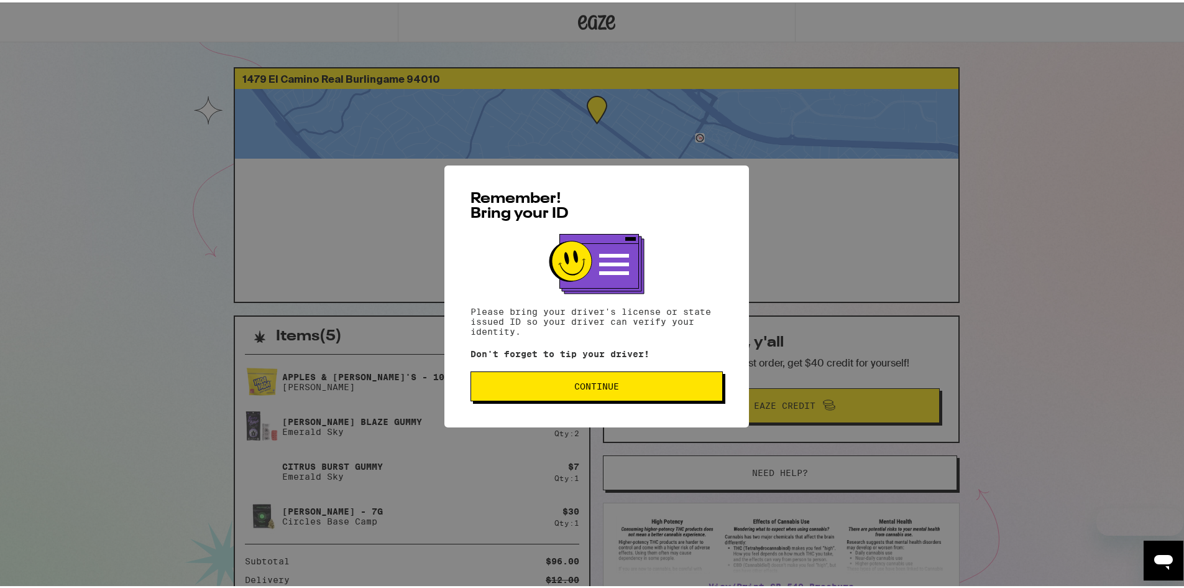
click at [560, 388] on span "Continue" at bounding box center [596, 383] width 231 height 9
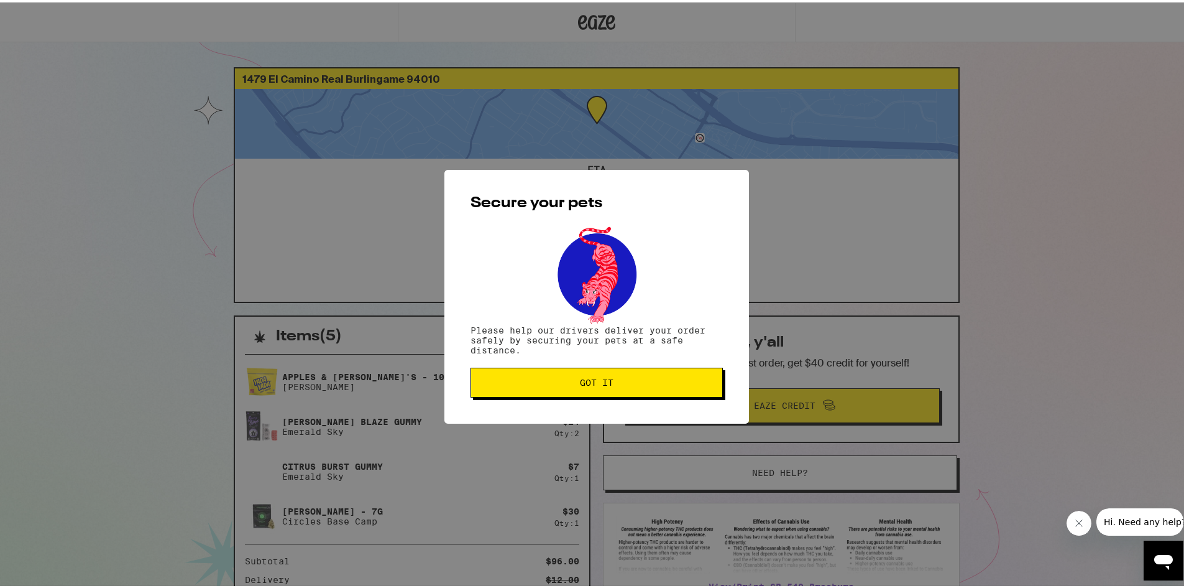
click at [560, 390] on button "Got it" at bounding box center [597, 380] width 252 height 30
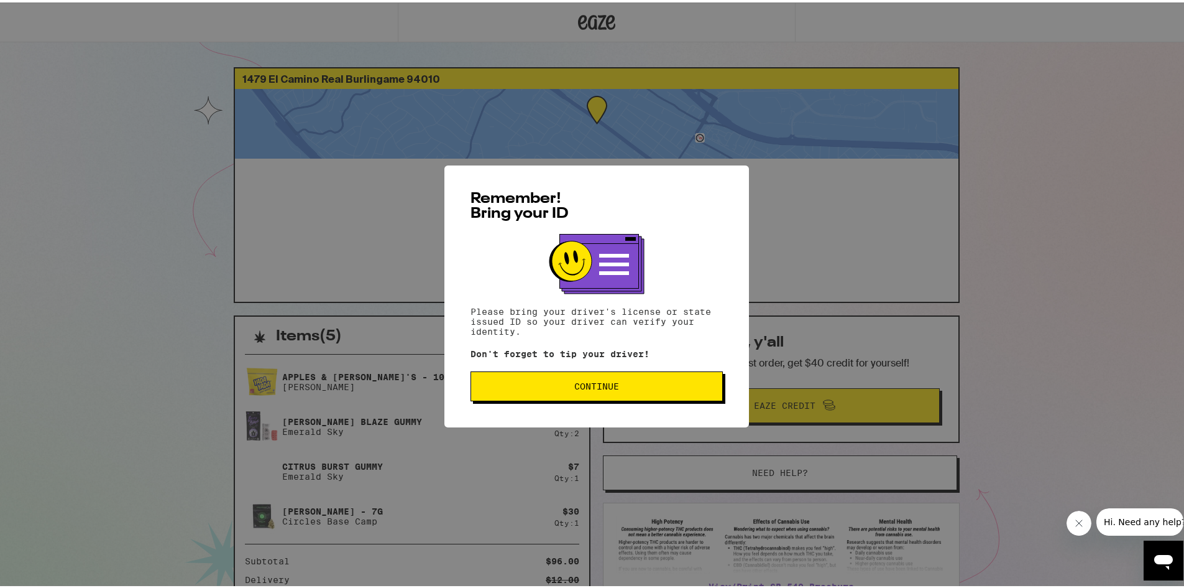
click at [581, 388] on span "Continue" at bounding box center [596, 383] width 45 height 9
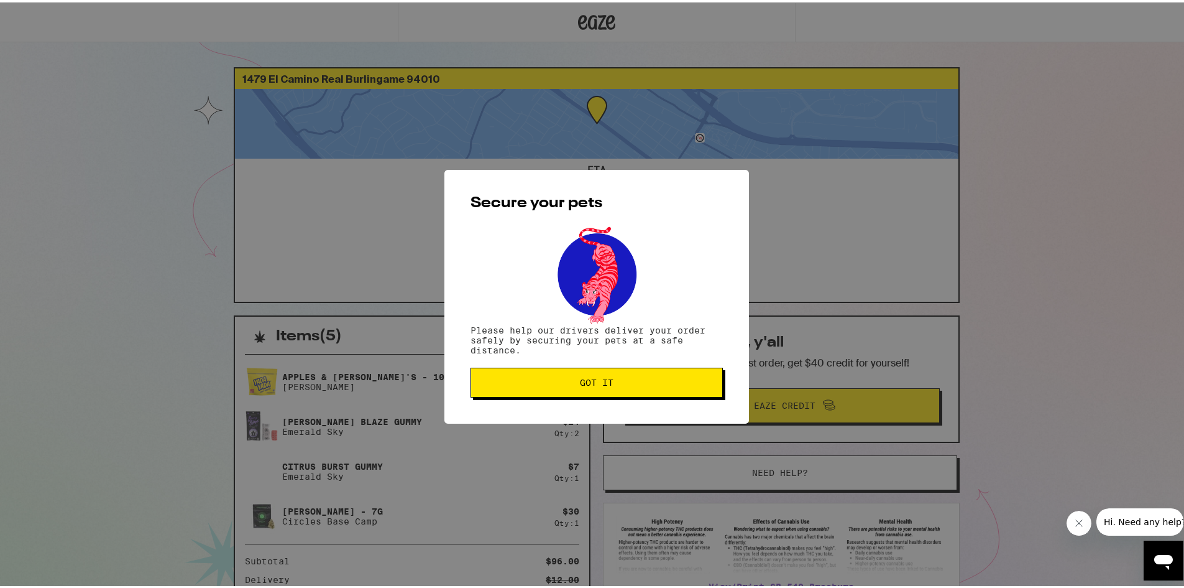
click at [579, 387] on button "Got it" at bounding box center [597, 380] width 252 height 30
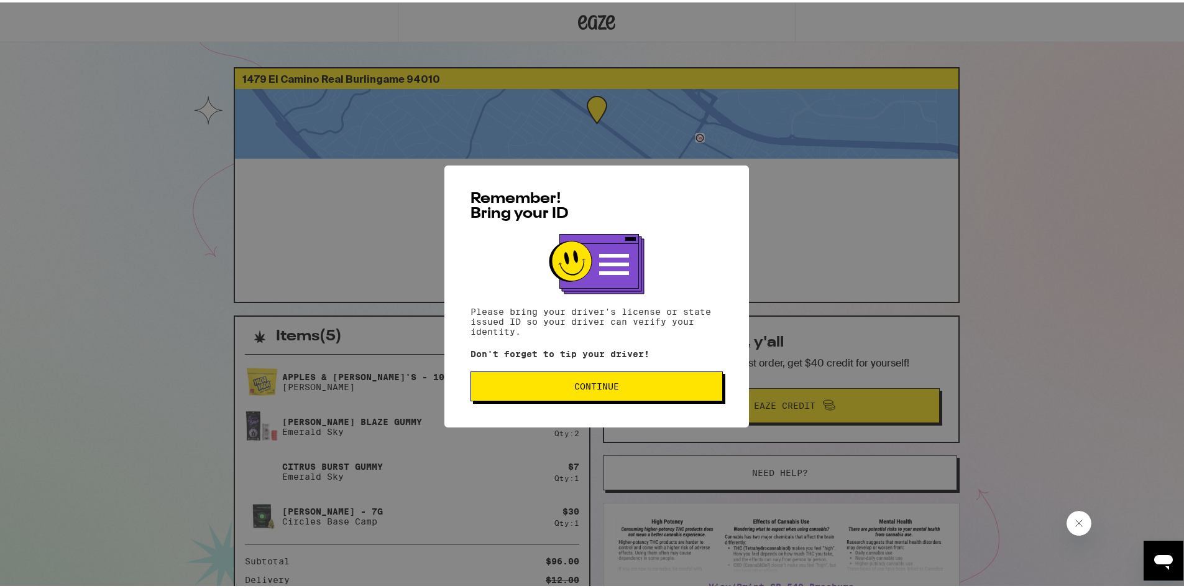
click at [602, 397] on button "Continue" at bounding box center [597, 384] width 252 height 30
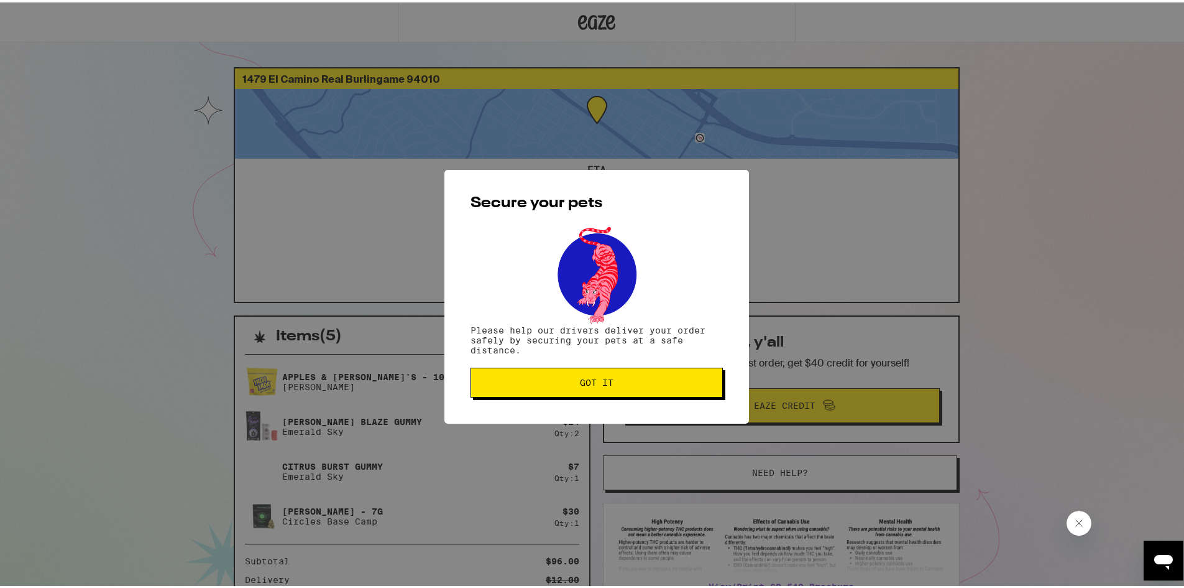
click at [602, 392] on button "Got it" at bounding box center [597, 380] width 252 height 30
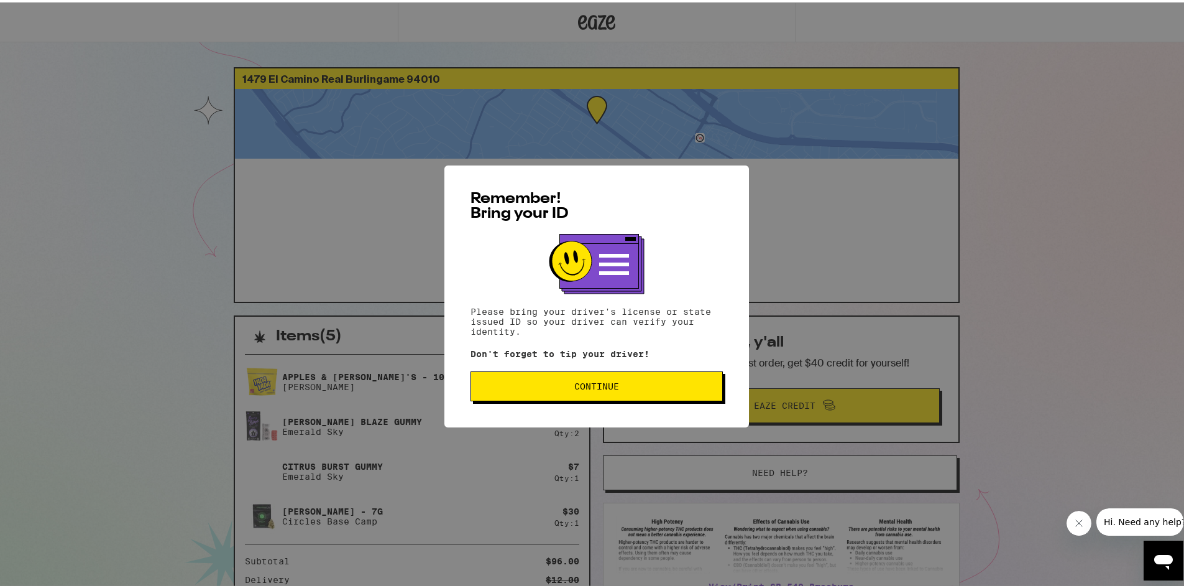
click at [587, 388] on span "Continue" at bounding box center [596, 383] width 45 height 9
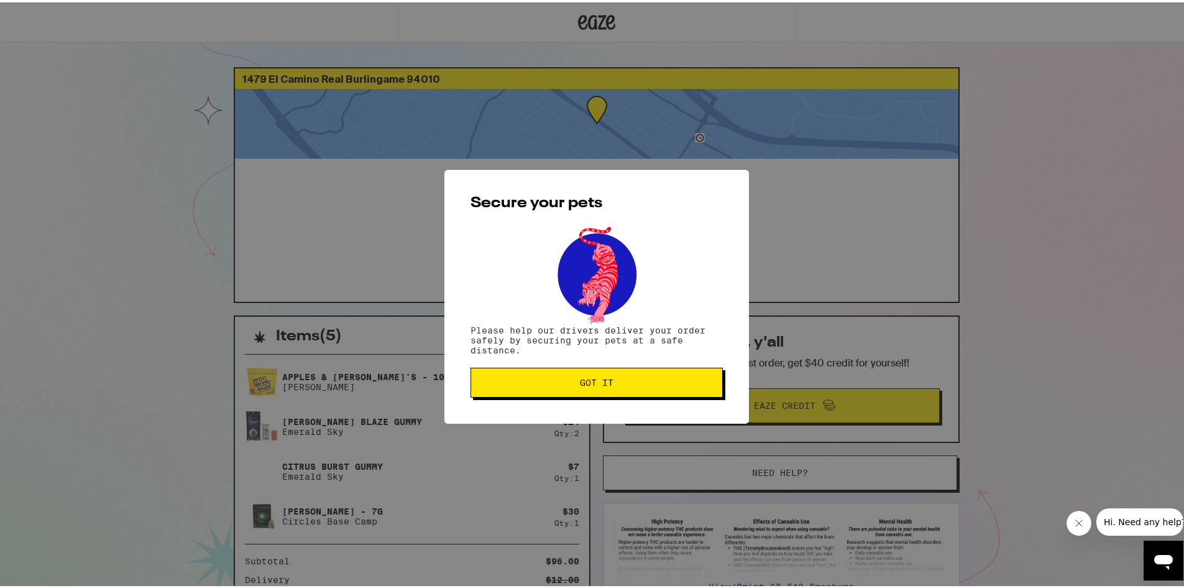
click at [587, 390] on button "Got it" at bounding box center [597, 380] width 252 height 30
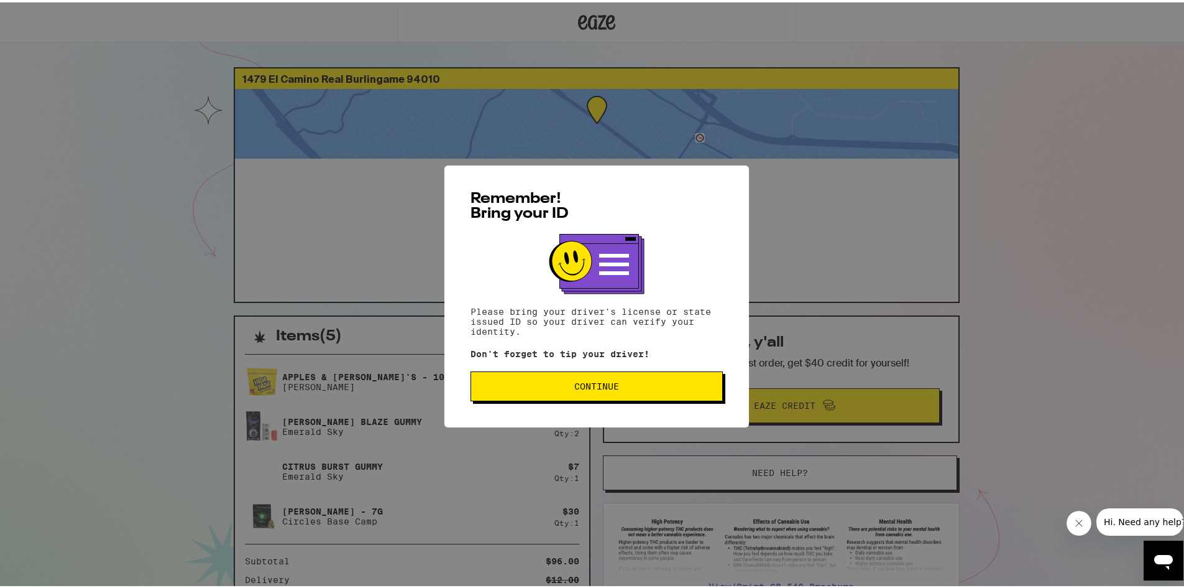
click at [528, 371] on div "Remember! Bring your ID Please bring your driver's license or state issued ID s…" at bounding box center [597, 294] width 305 height 262
click at [527, 385] on span "Continue" at bounding box center [596, 383] width 231 height 9
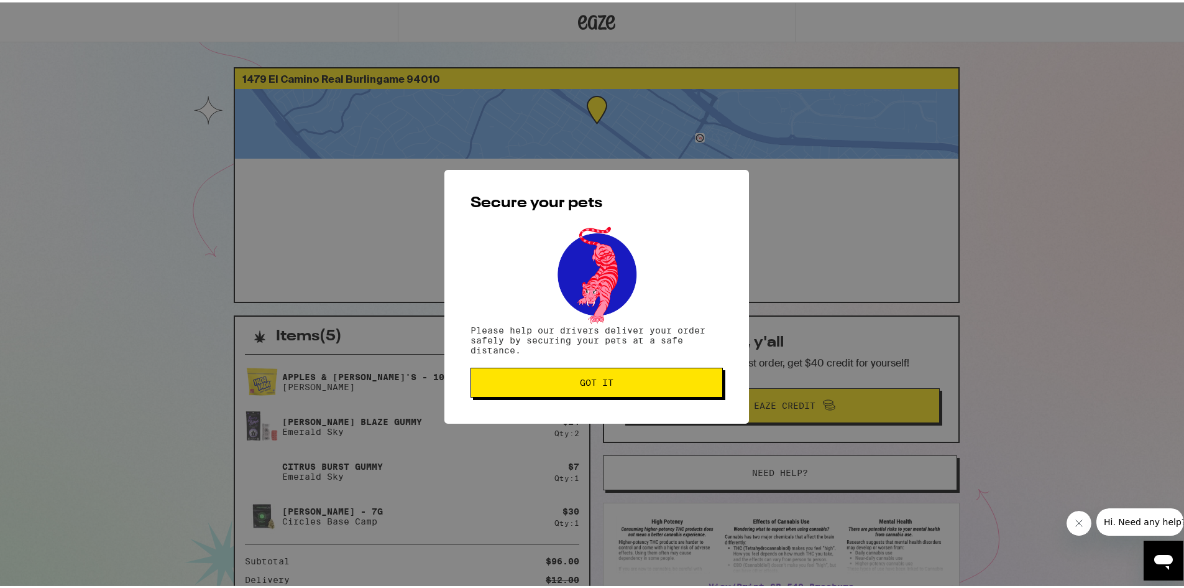
click at [527, 384] on span "Got it" at bounding box center [596, 380] width 231 height 9
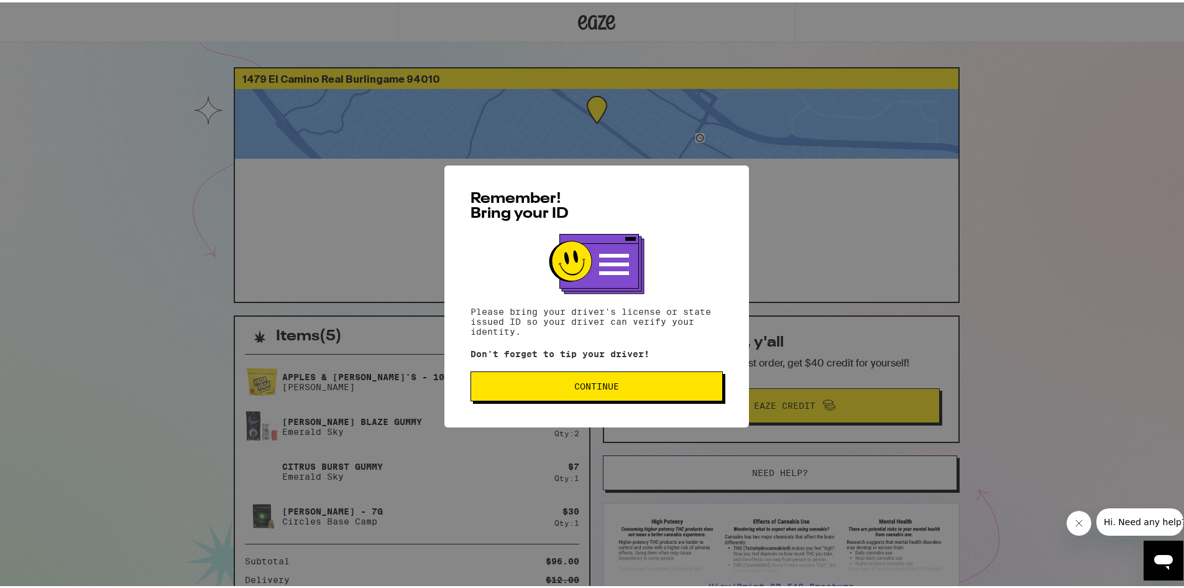
click at [542, 381] on button "Continue" at bounding box center [597, 384] width 252 height 30
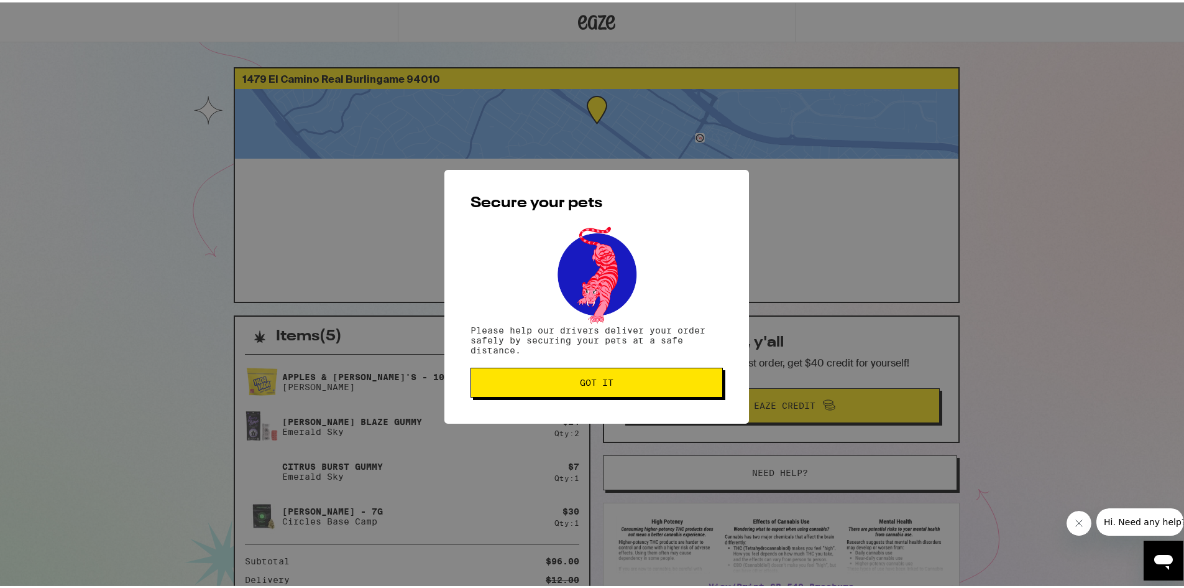
click at [542, 381] on span "Got it" at bounding box center [596, 380] width 231 height 9
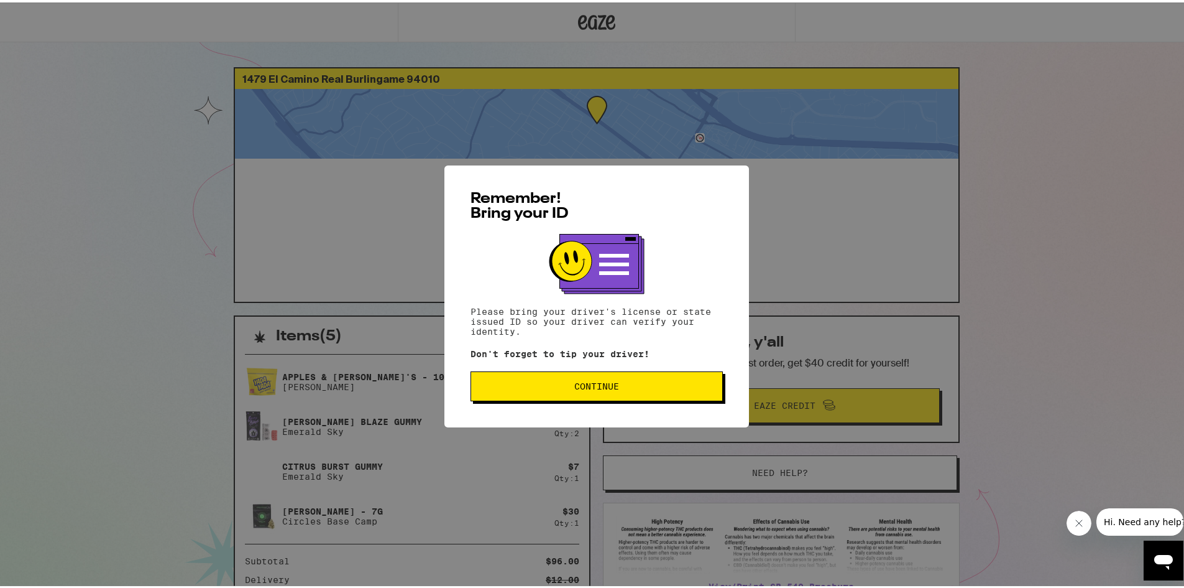
click at [586, 407] on div "Remember! Bring your ID Please bring your driver's license or state issued ID s…" at bounding box center [597, 294] width 305 height 262
click at [598, 388] on span "Continue" at bounding box center [596, 383] width 45 height 9
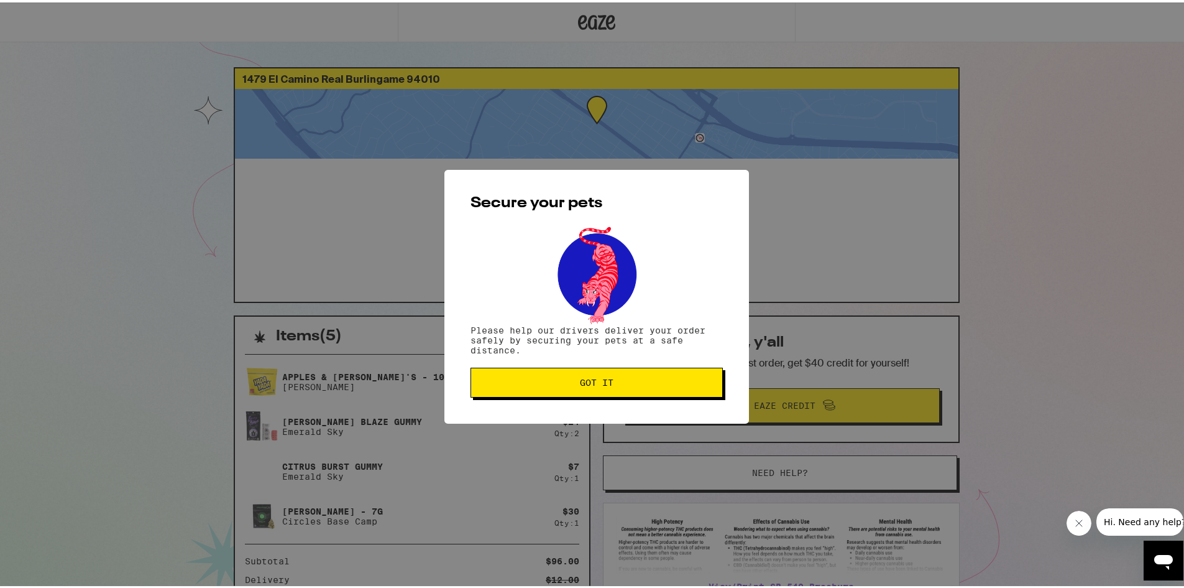
click at [598, 389] on button "Got it" at bounding box center [597, 380] width 252 height 30
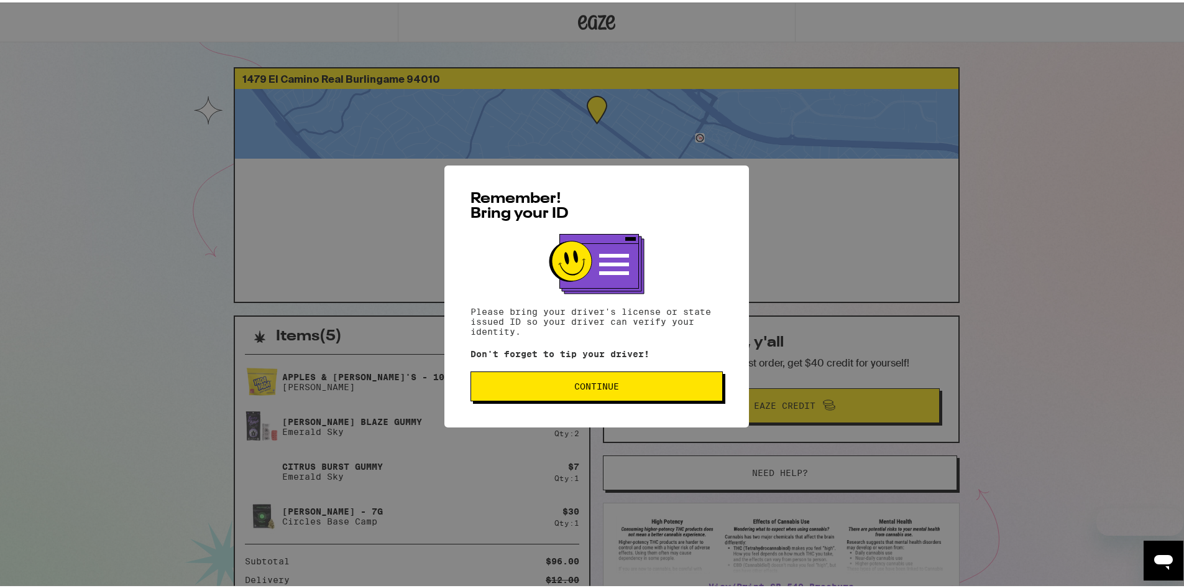
click at [538, 383] on span "Continue" at bounding box center [596, 383] width 231 height 9
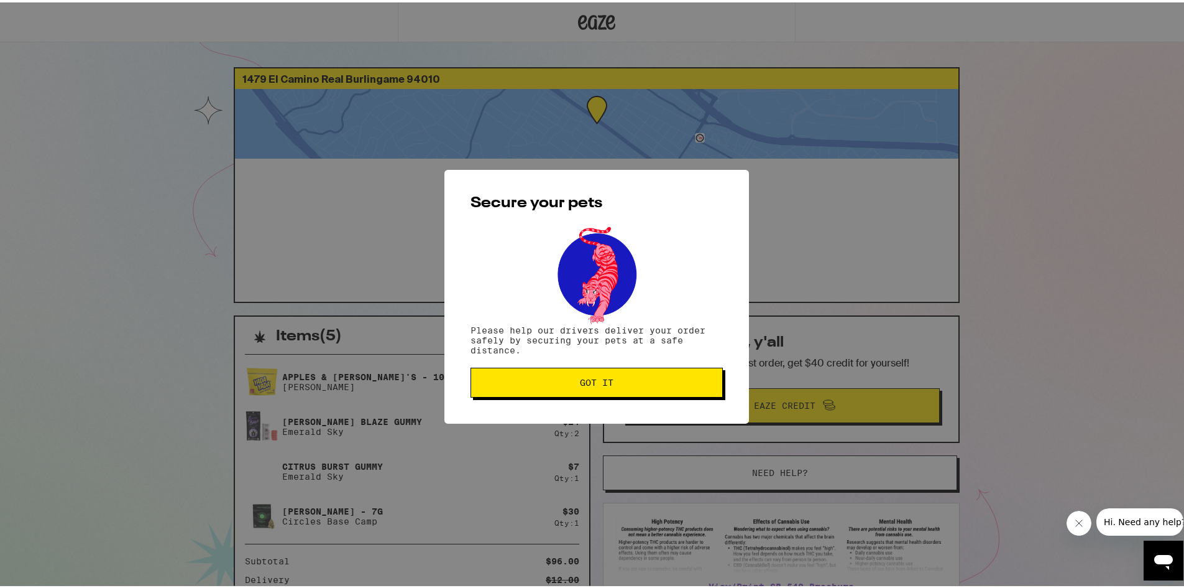
click at [519, 378] on span "Got it" at bounding box center [596, 380] width 231 height 9
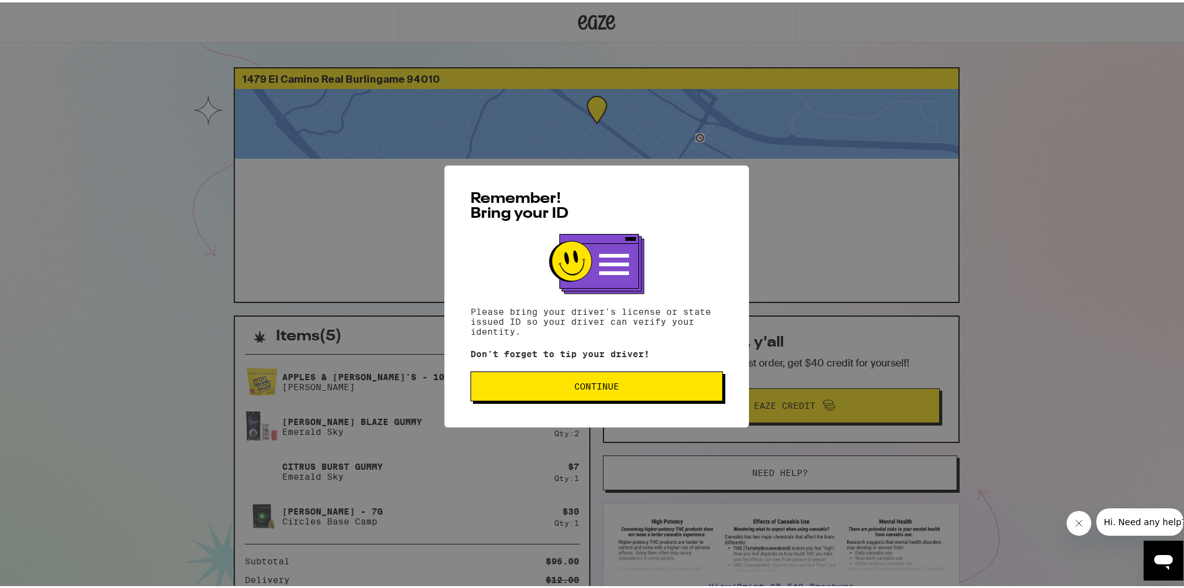
click at [575, 388] on span "Continue" at bounding box center [596, 383] width 45 height 9
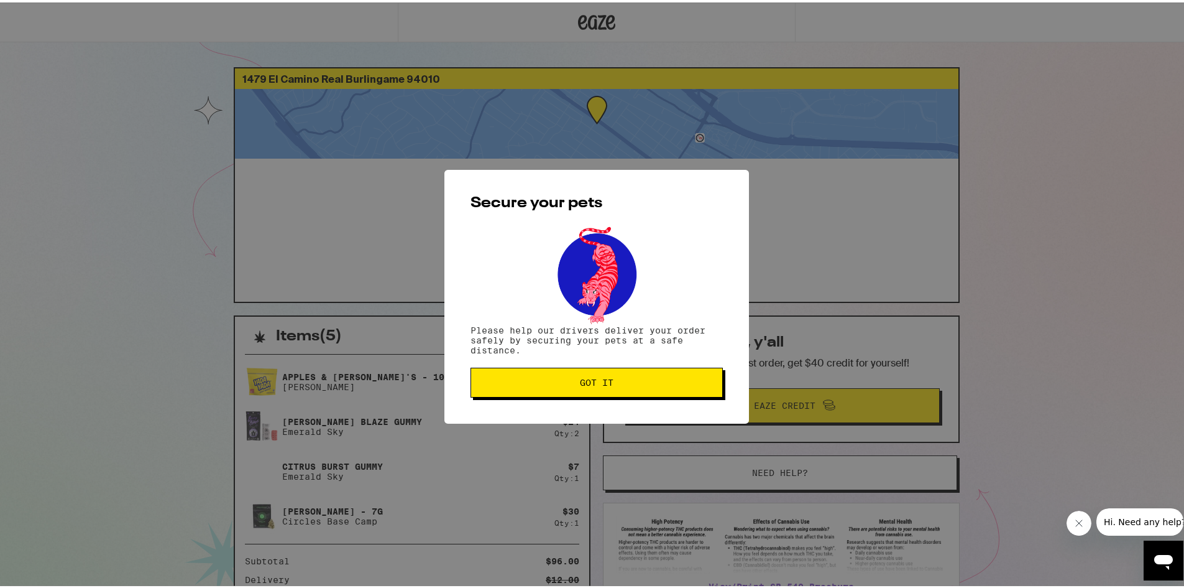
click at [575, 390] on button "Got it" at bounding box center [597, 380] width 252 height 30
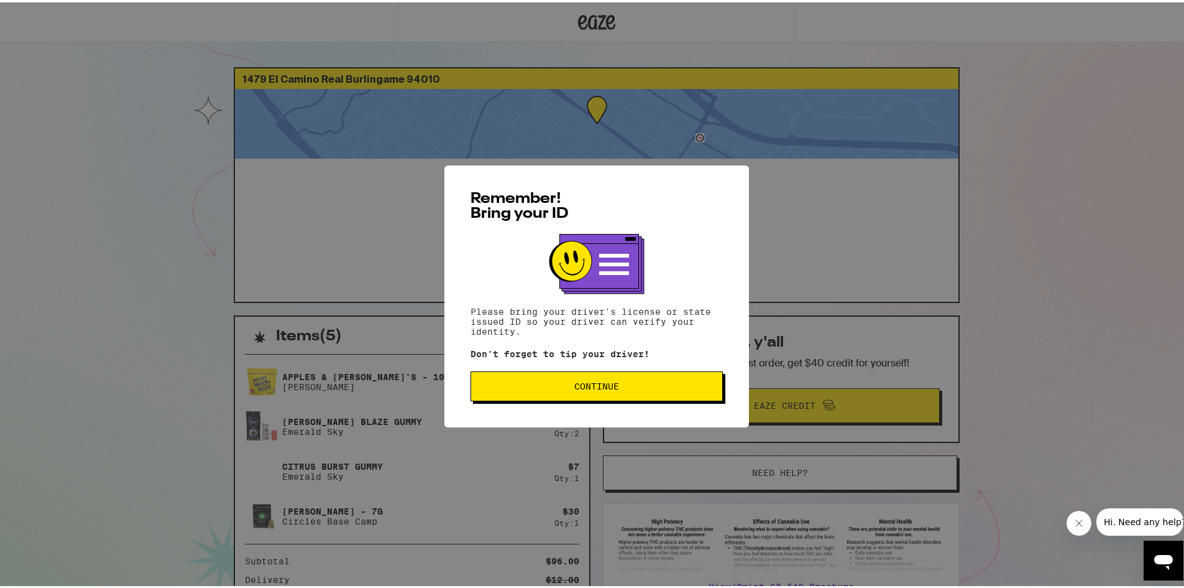
click at [553, 371] on div "Remember! Bring your ID Please bring your driver's license or state issued ID s…" at bounding box center [597, 294] width 305 height 262
click at [550, 381] on button "Continue" at bounding box center [597, 384] width 252 height 30
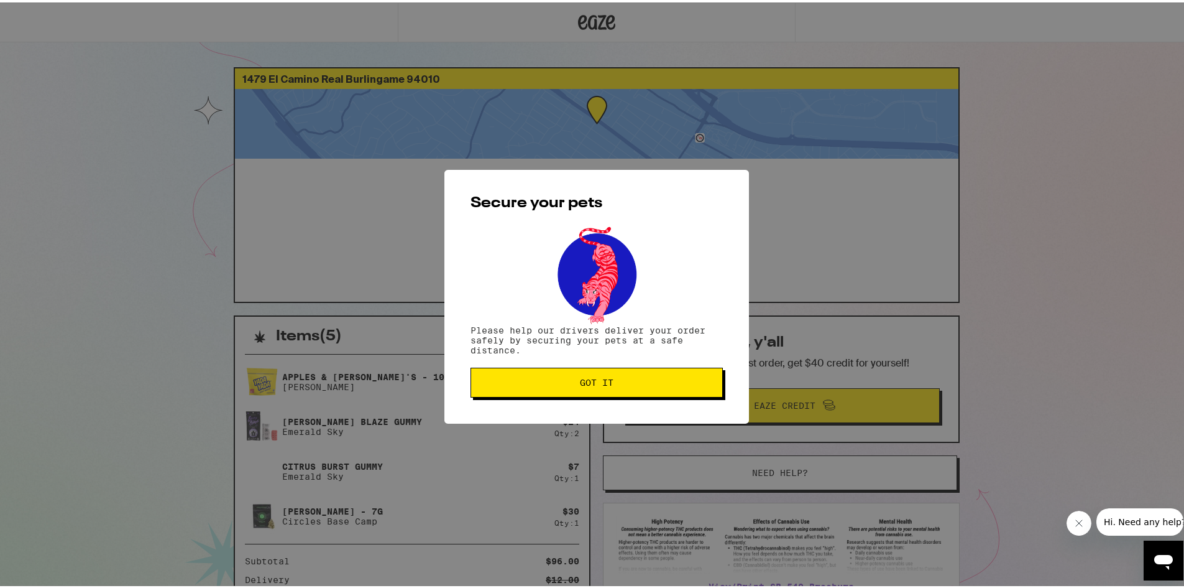
click at [550, 381] on span "Got it" at bounding box center [596, 380] width 231 height 9
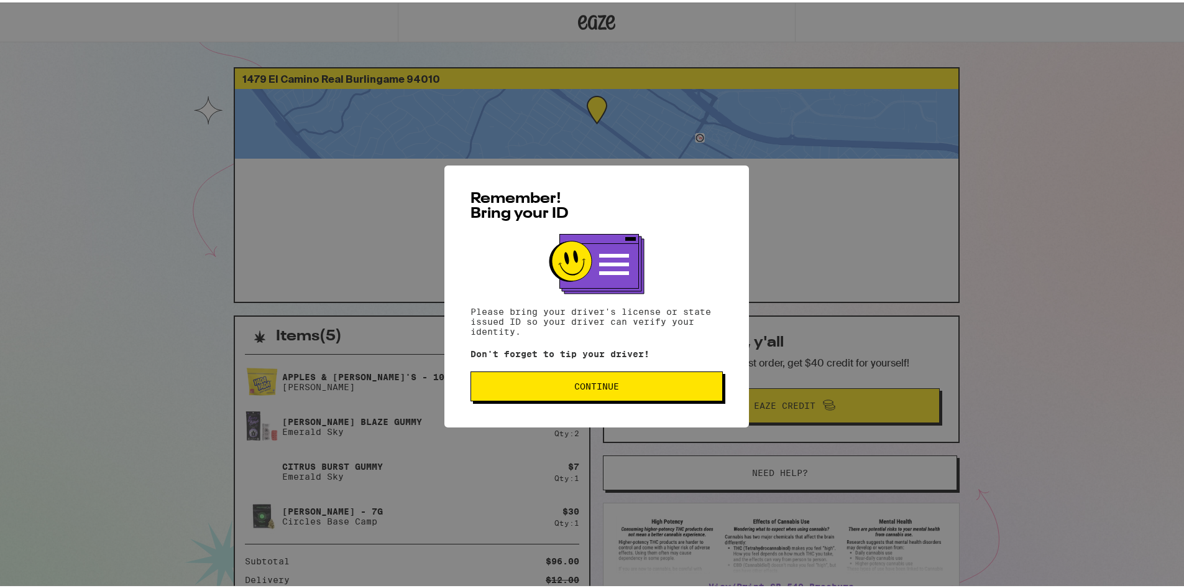
click at [542, 387] on span "Continue" at bounding box center [596, 383] width 231 height 9
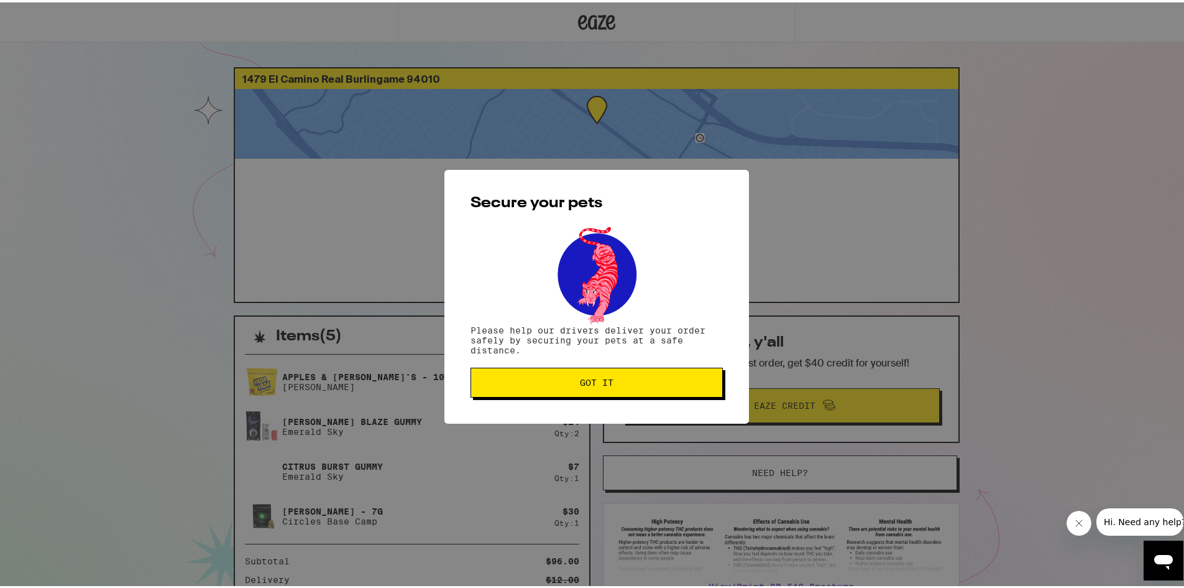
click at [542, 387] on button "Got it" at bounding box center [597, 380] width 252 height 30
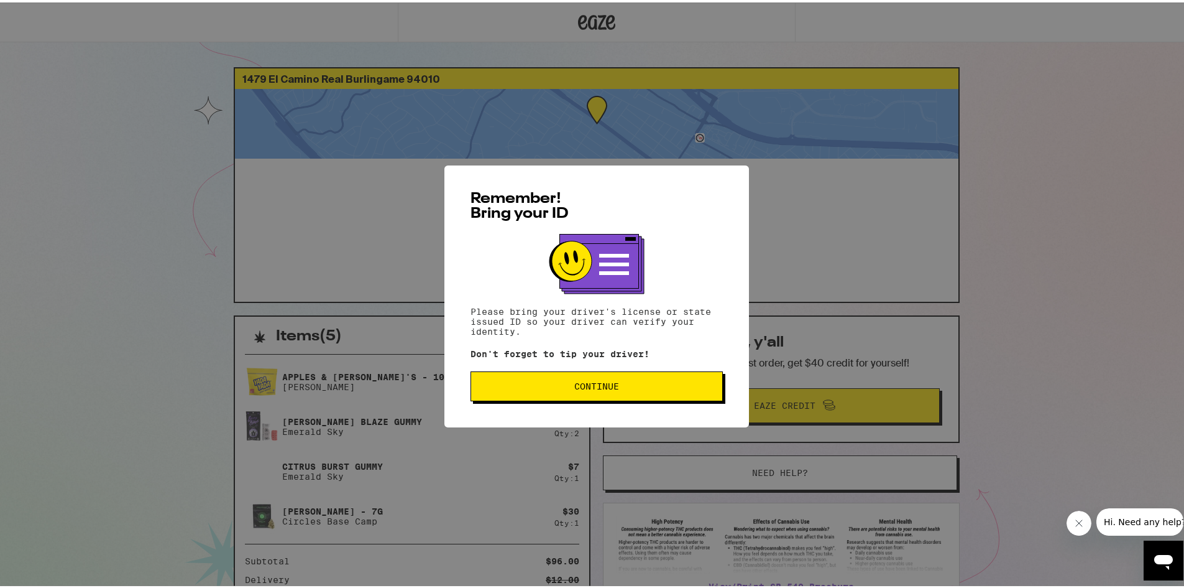
click at [522, 394] on button "Continue" at bounding box center [597, 384] width 252 height 30
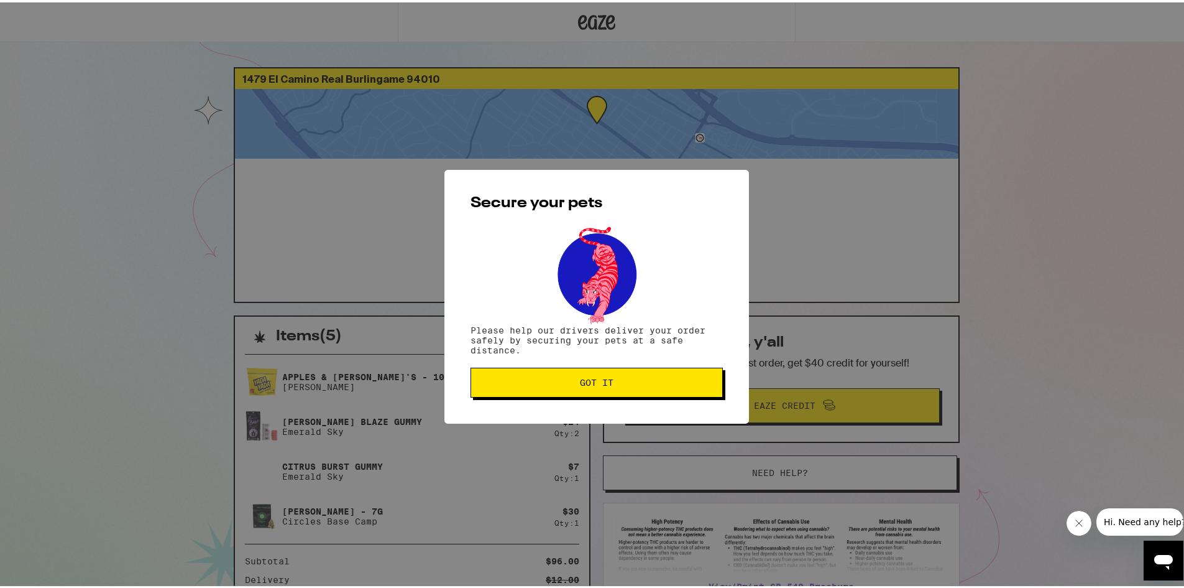
click at [523, 394] on button "Got it" at bounding box center [597, 380] width 252 height 30
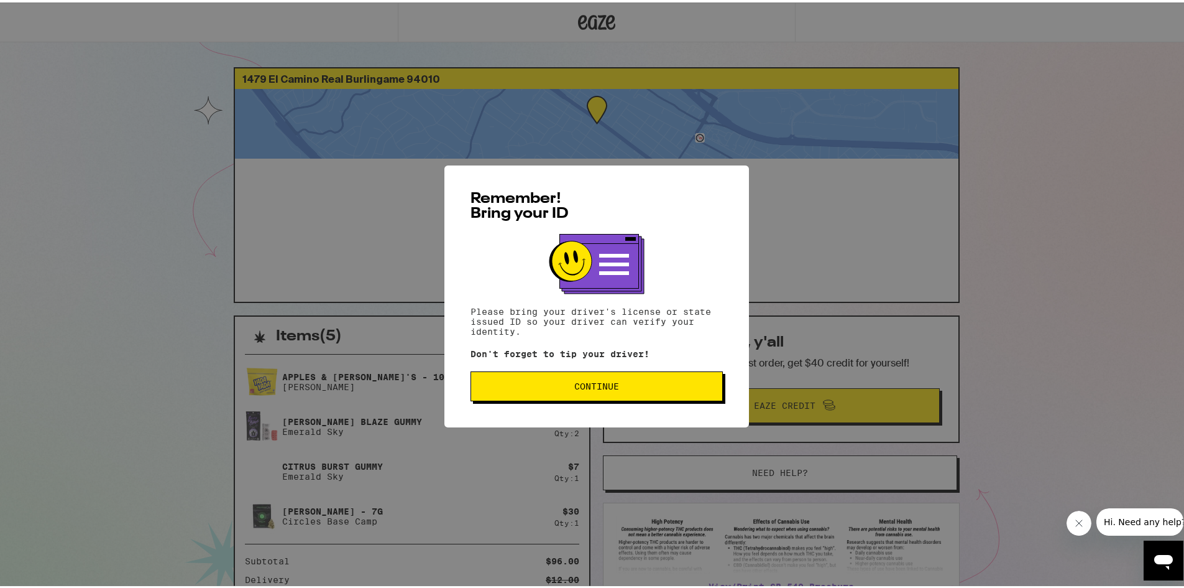
click at [591, 388] on span "Continue" at bounding box center [596, 383] width 45 height 9
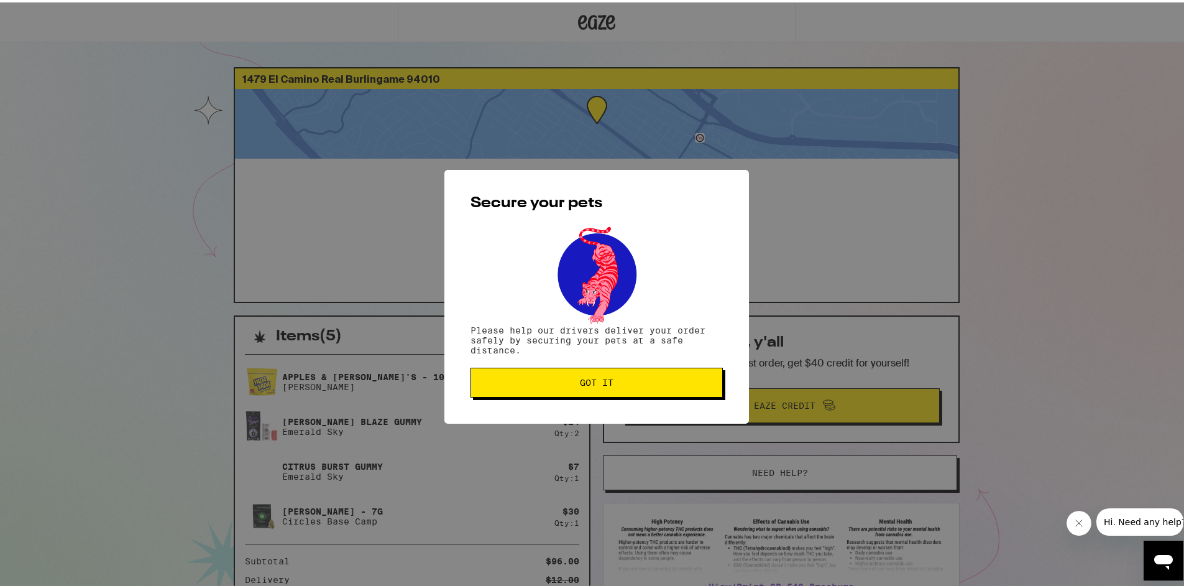
click at [591, 390] on button "Got it" at bounding box center [597, 380] width 252 height 30
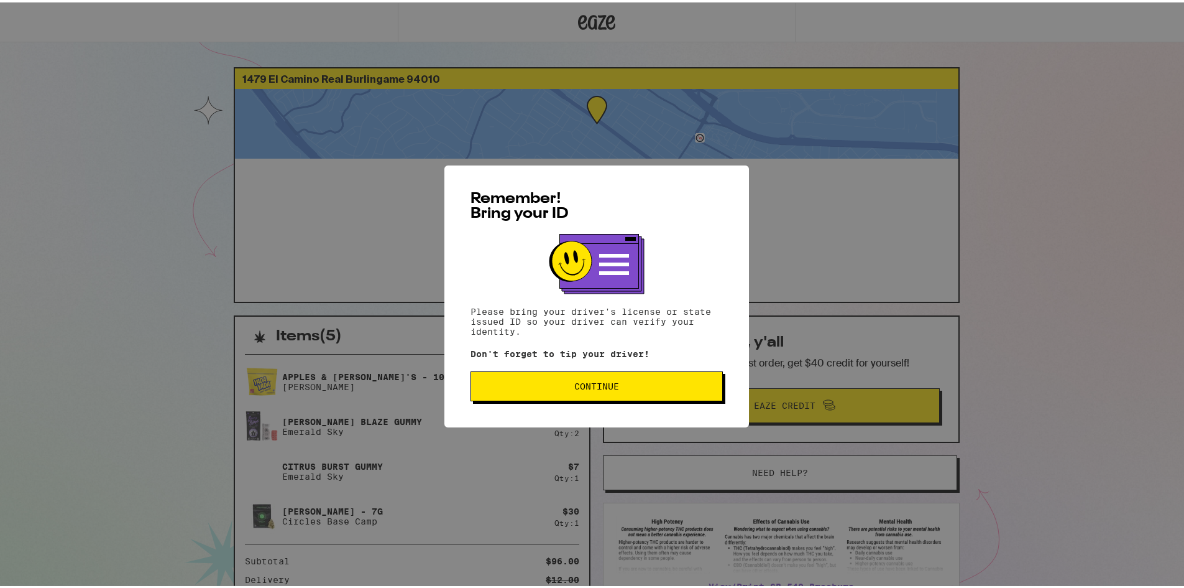
click at [539, 388] on span "Continue" at bounding box center [596, 383] width 231 height 9
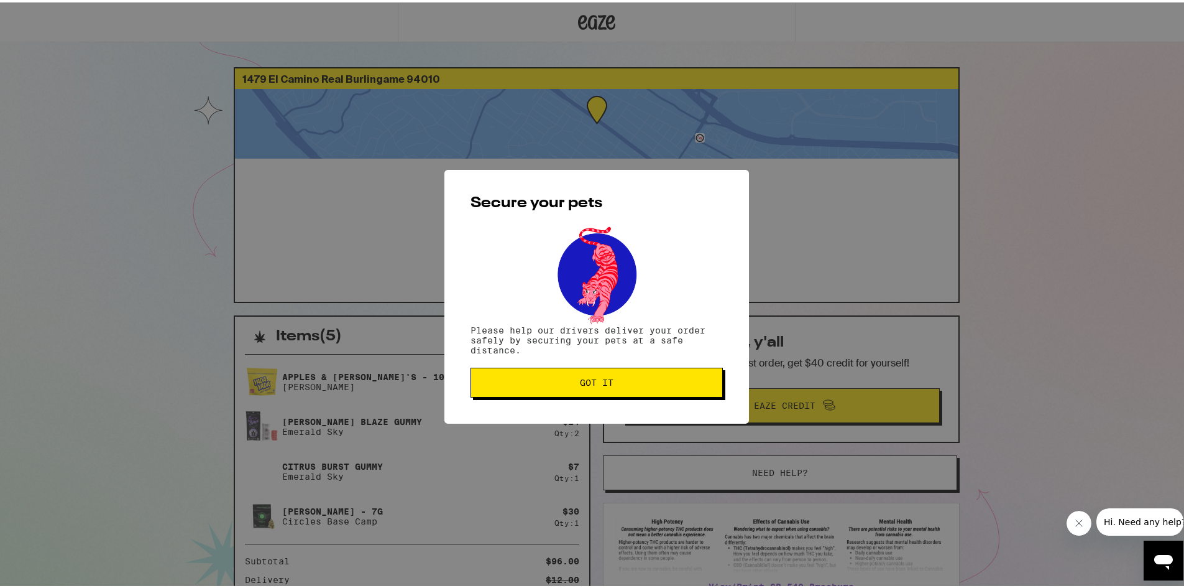
click at [561, 380] on span "Got it" at bounding box center [596, 380] width 231 height 9
